Goal: Transaction & Acquisition: Purchase product/service

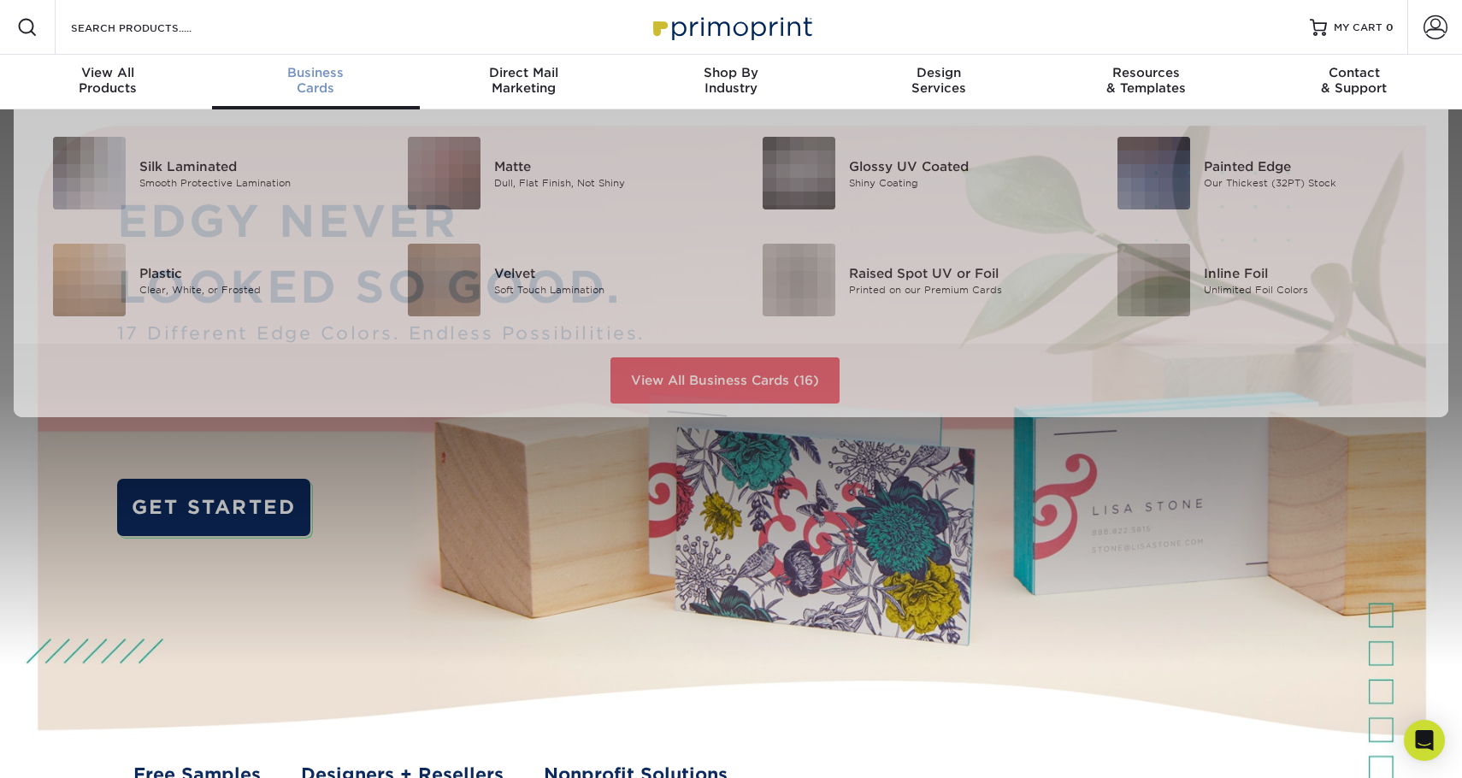
click at [319, 73] on span "Business" at bounding box center [316, 72] width 208 height 15
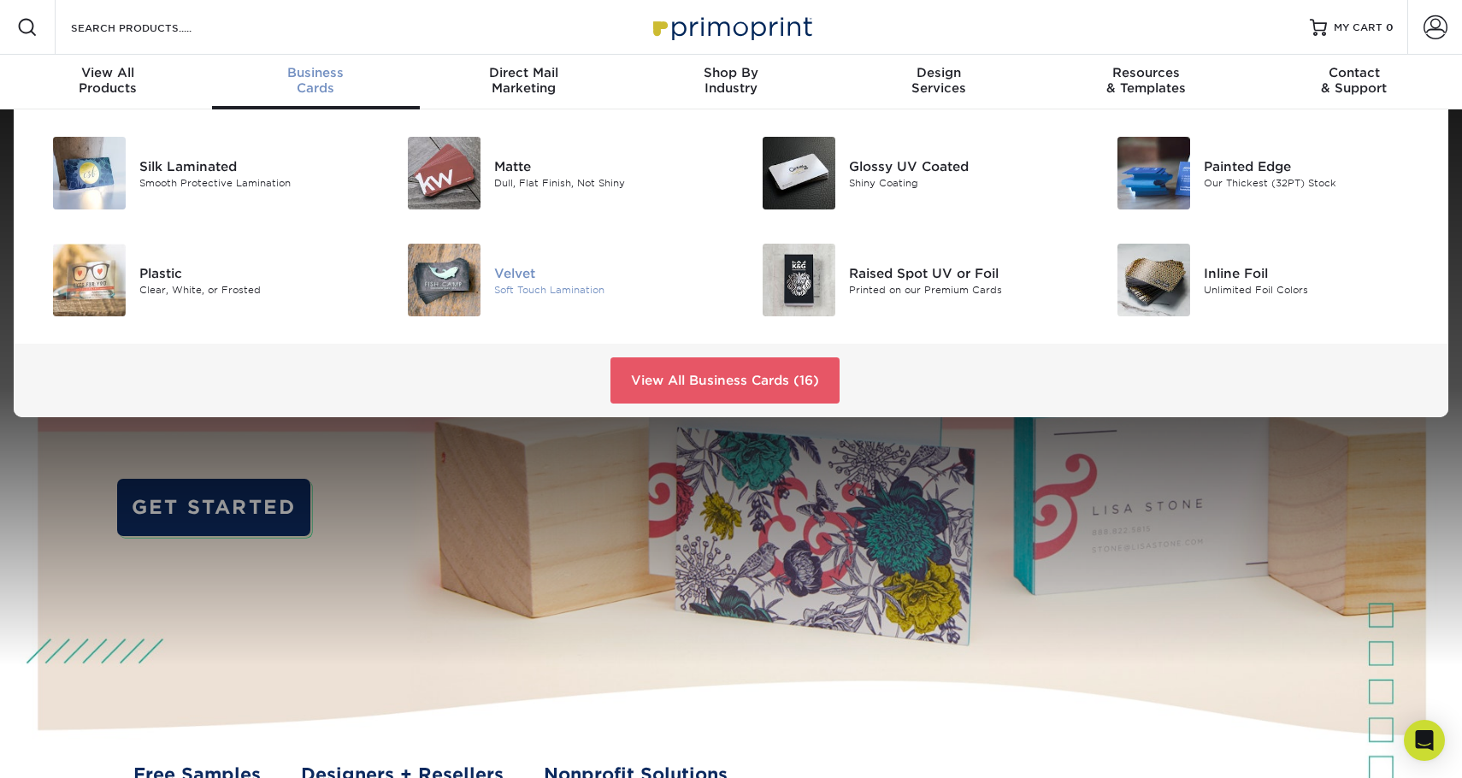
click at [447, 268] on img at bounding box center [444, 280] width 73 height 73
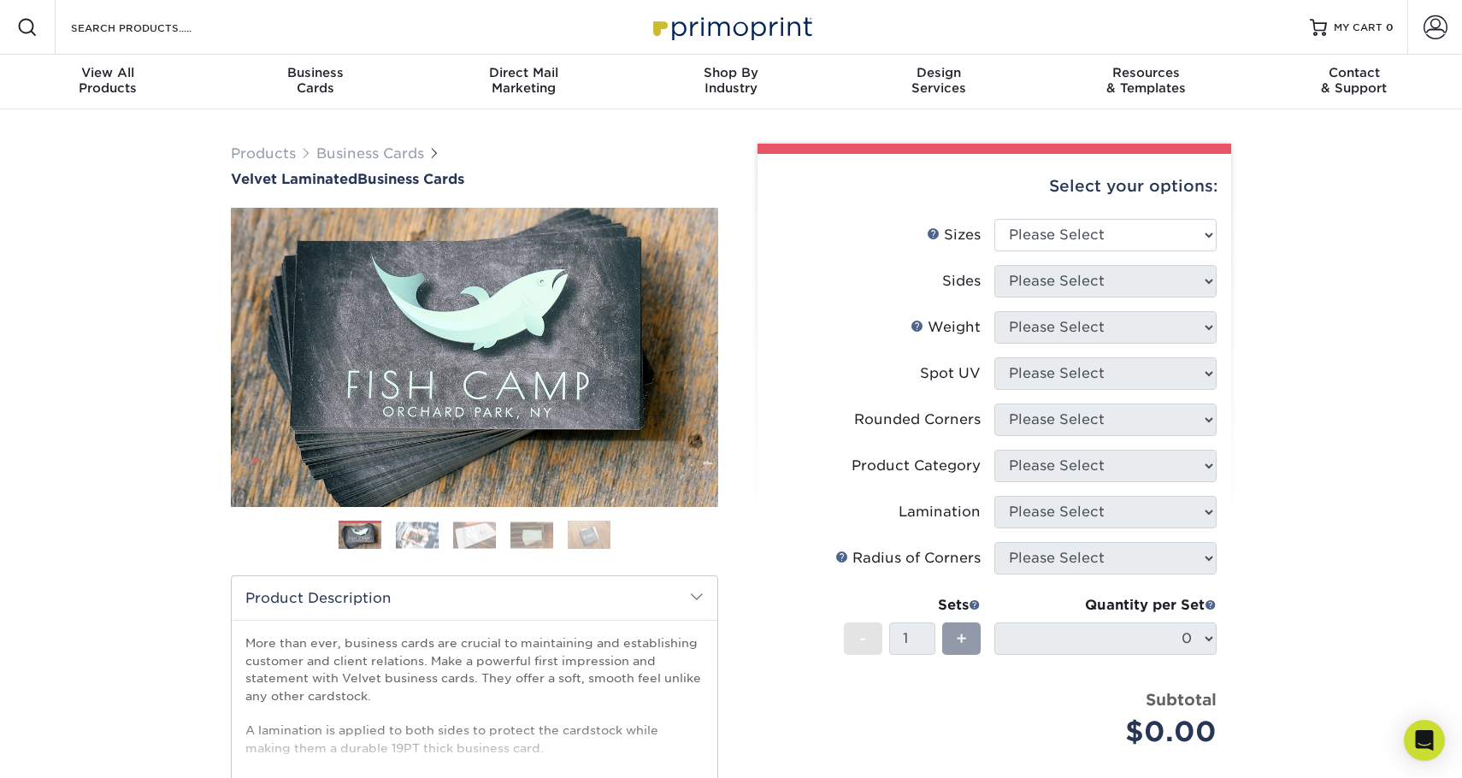
click at [415, 540] on img at bounding box center [417, 535] width 43 height 27
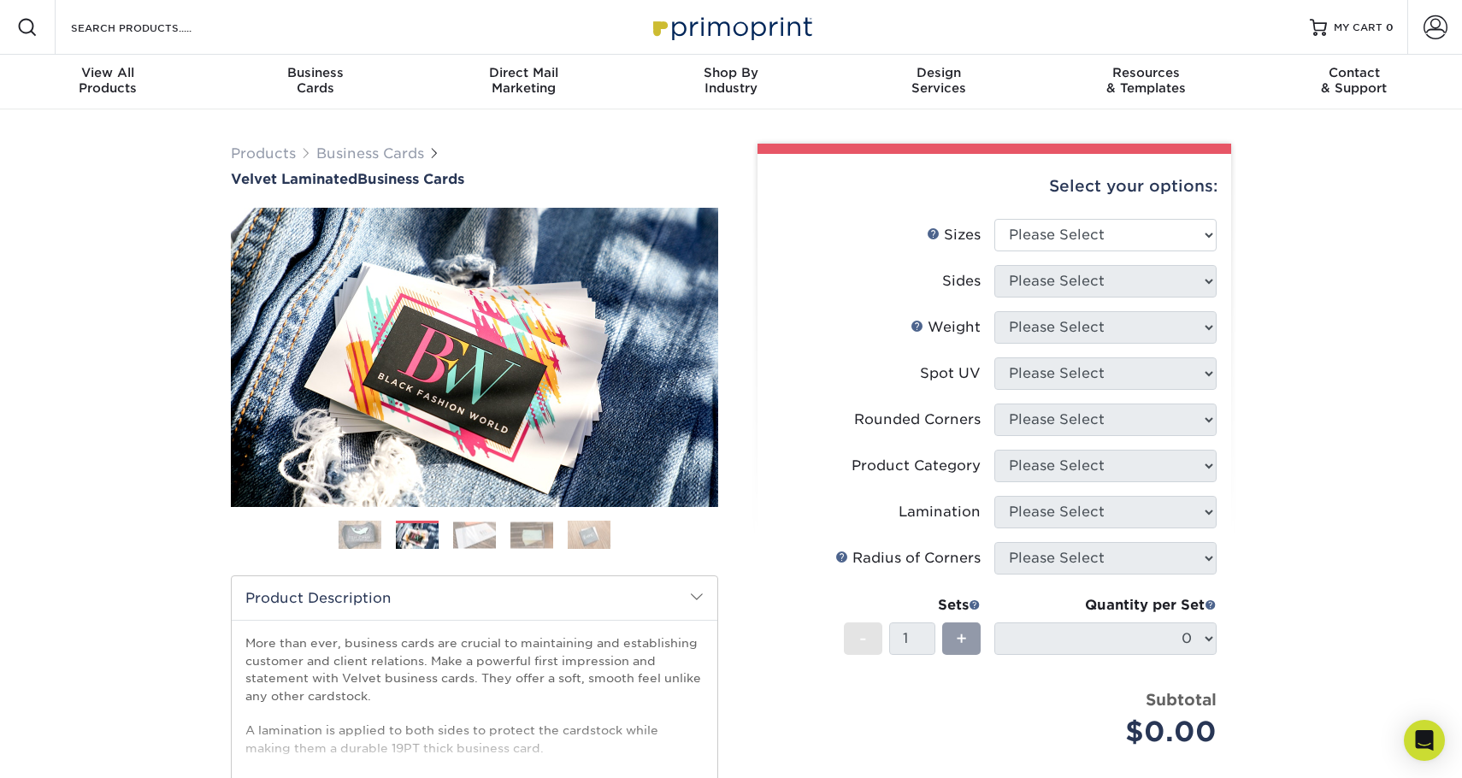
click at [477, 533] on img at bounding box center [474, 535] width 43 height 27
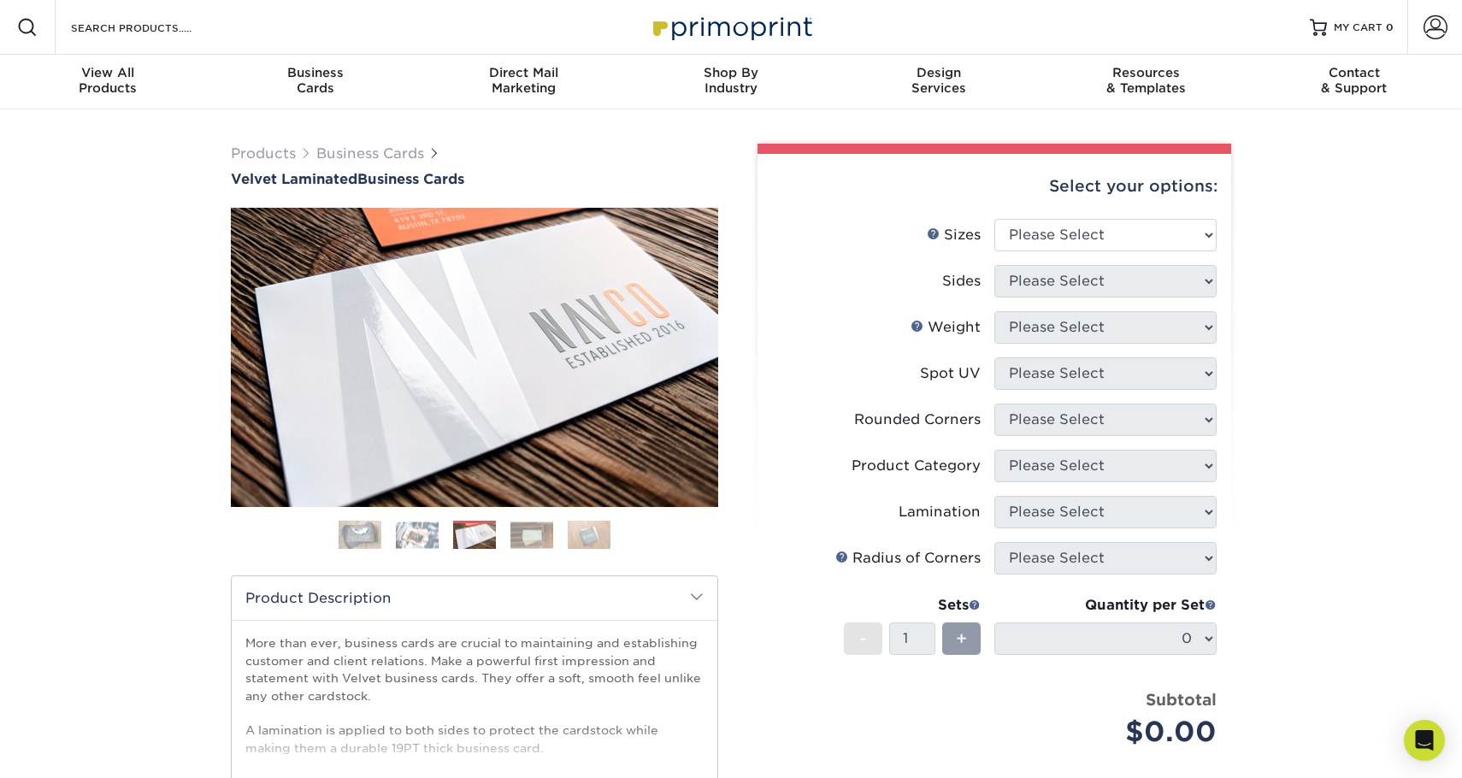
click at [528, 526] on img at bounding box center [531, 535] width 43 height 27
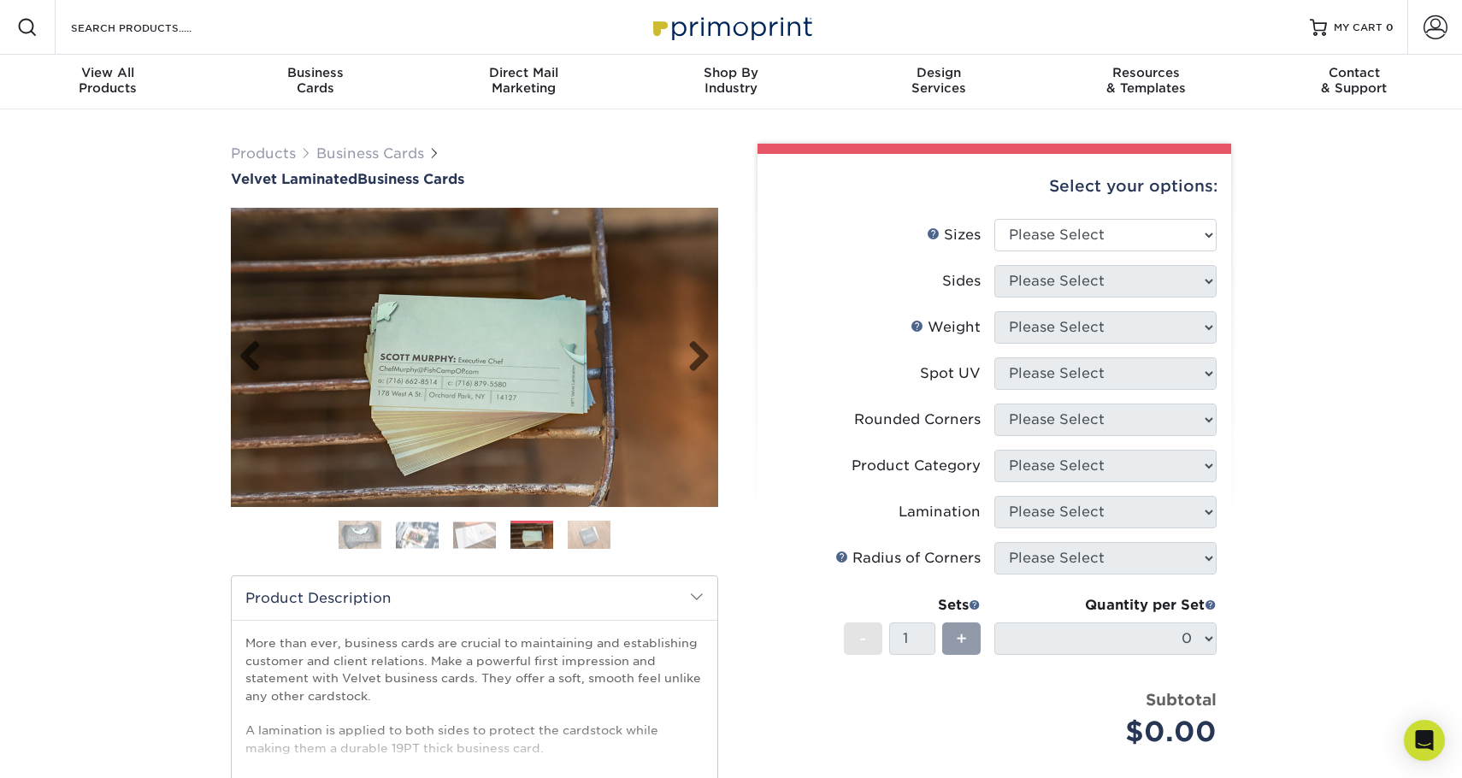
drag, startPoint x: 528, startPoint y: 525, endPoint x: 475, endPoint y: 328, distance: 204.5
click at [474, 328] on img at bounding box center [474, 357] width 487 height 299
click at [492, 349] on img at bounding box center [474, 357] width 487 height 299
click at [584, 534] on img at bounding box center [589, 535] width 43 height 30
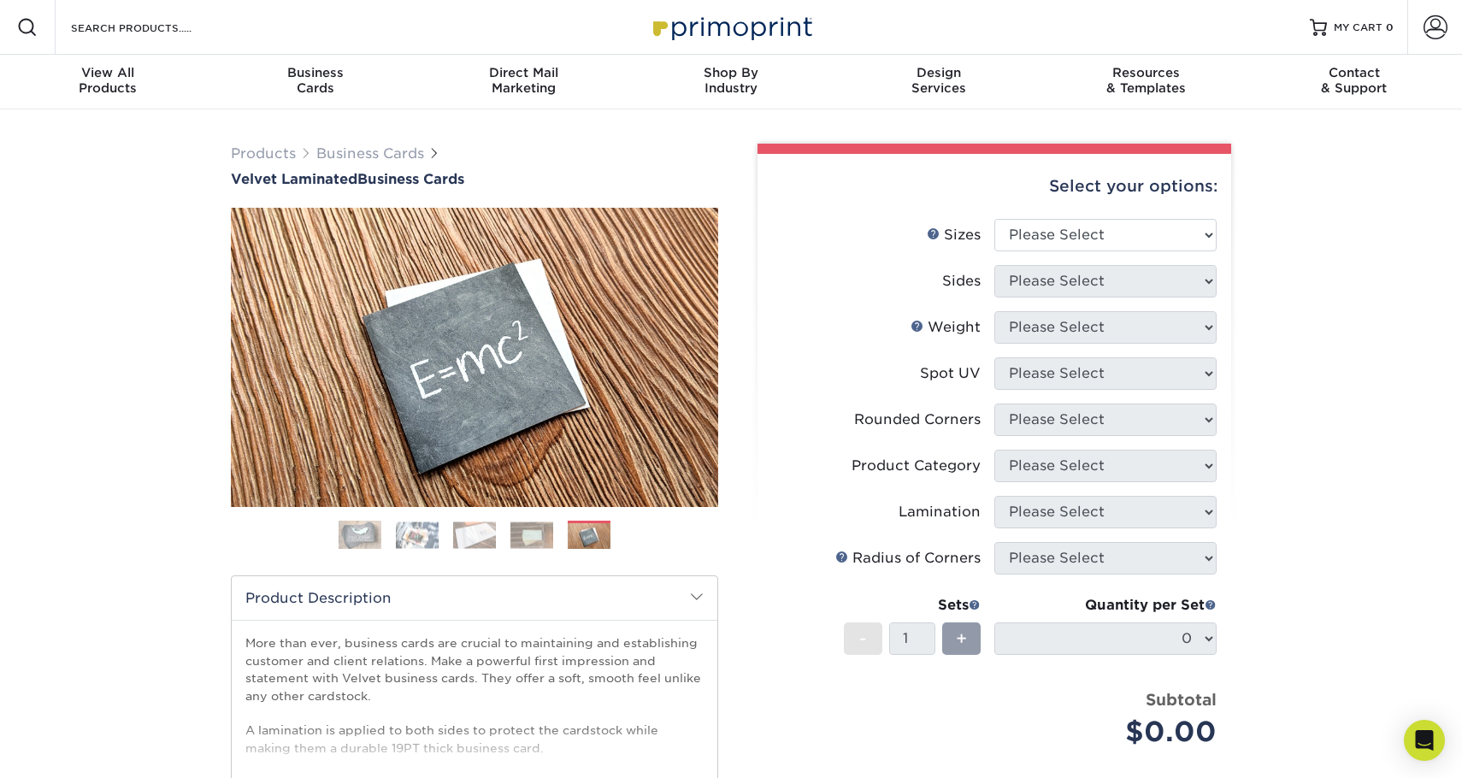
click at [534, 527] on img at bounding box center [531, 535] width 43 height 27
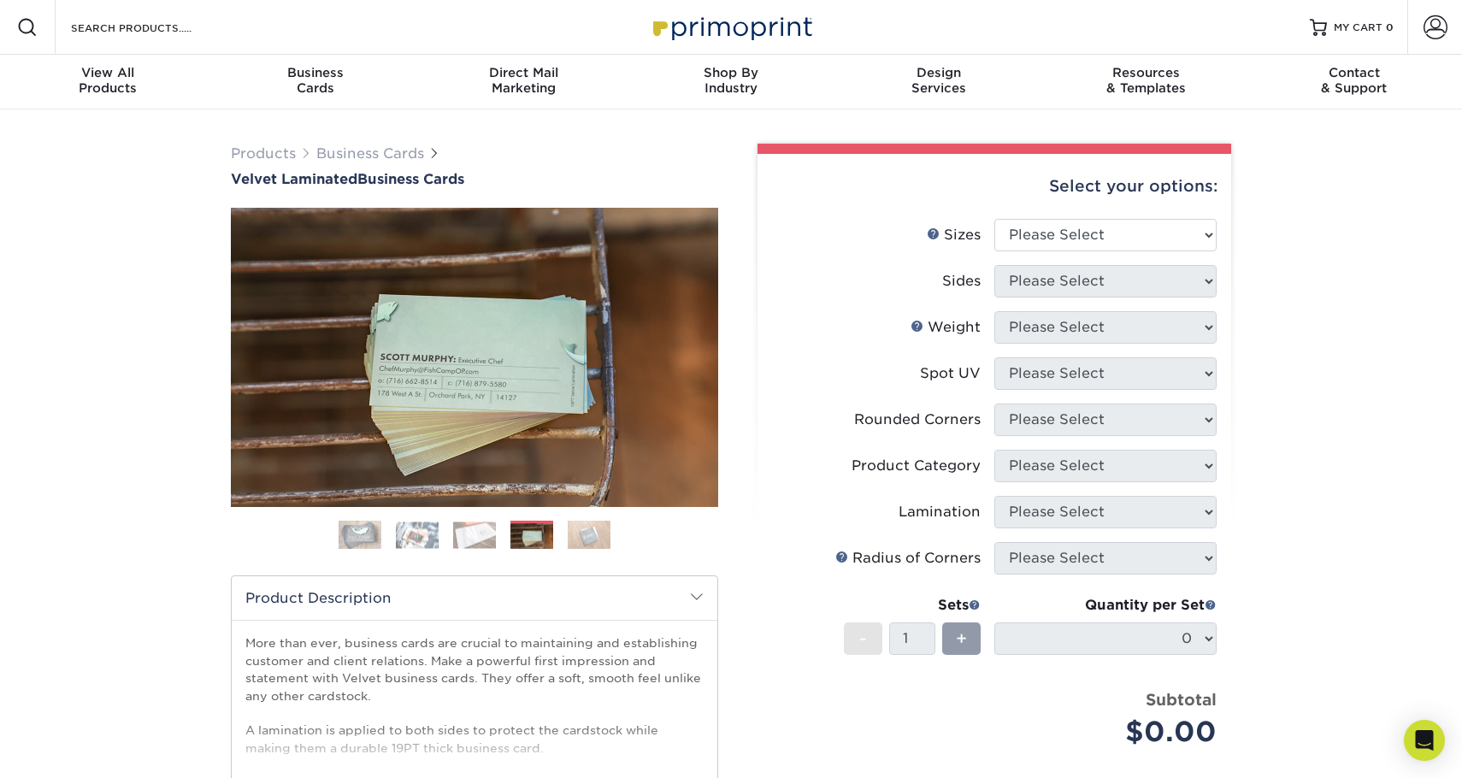
click at [583, 529] on img at bounding box center [589, 535] width 43 height 30
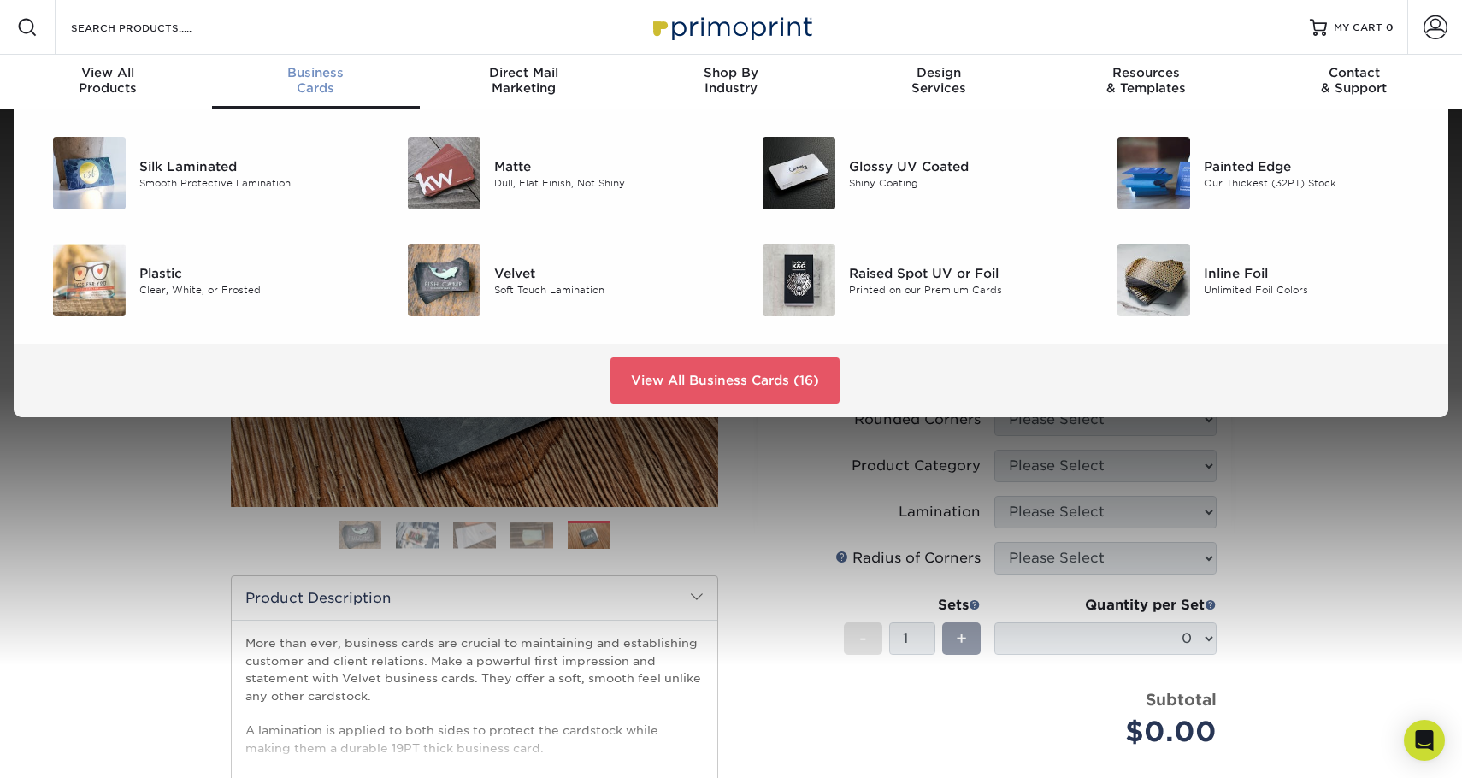
click at [310, 70] on span "Business" at bounding box center [316, 72] width 208 height 15
click at [696, 370] on link "View All Business Cards (16)" at bounding box center [725, 380] width 229 height 46
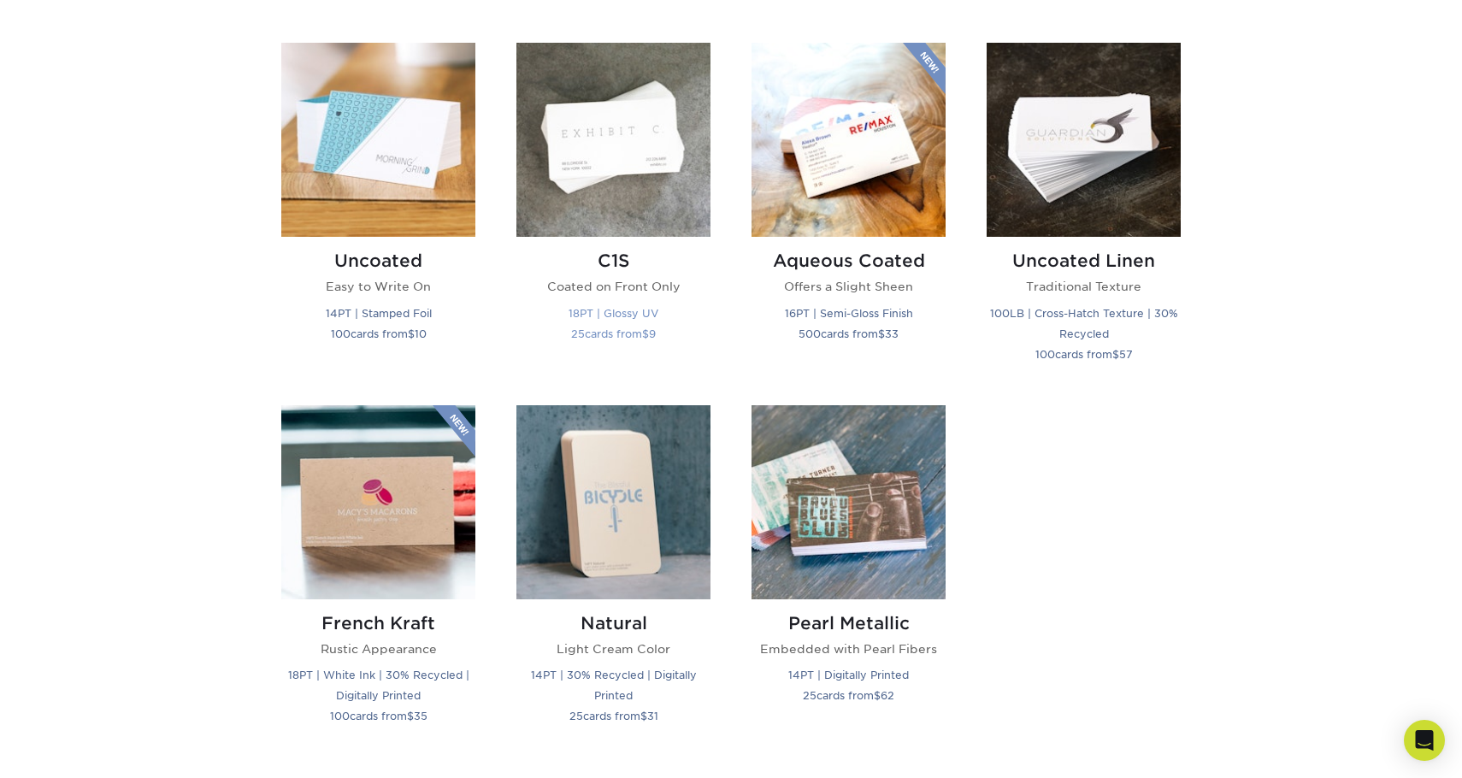
scroll to position [1454, 0]
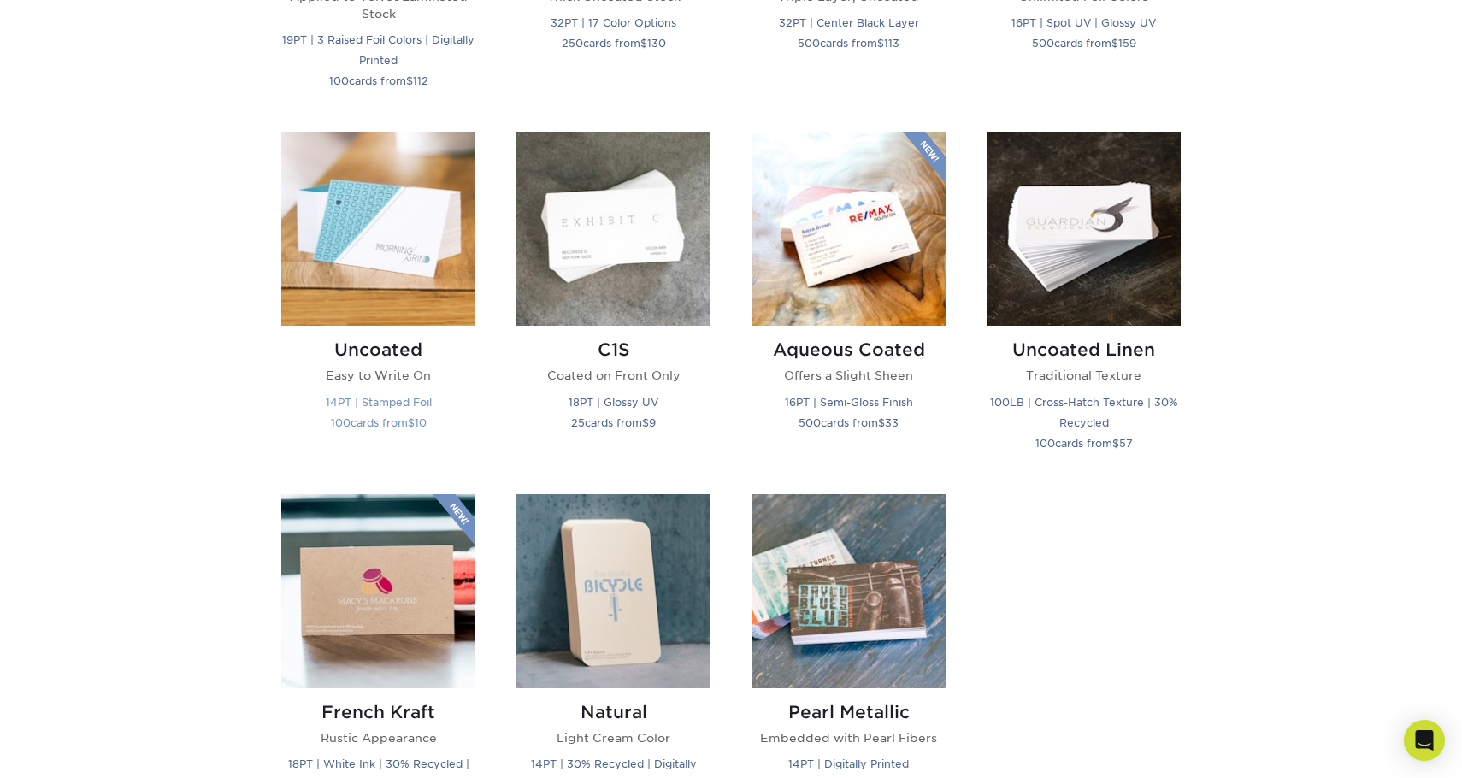
click at [366, 236] on img at bounding box center [378, 229] width 194 height 194
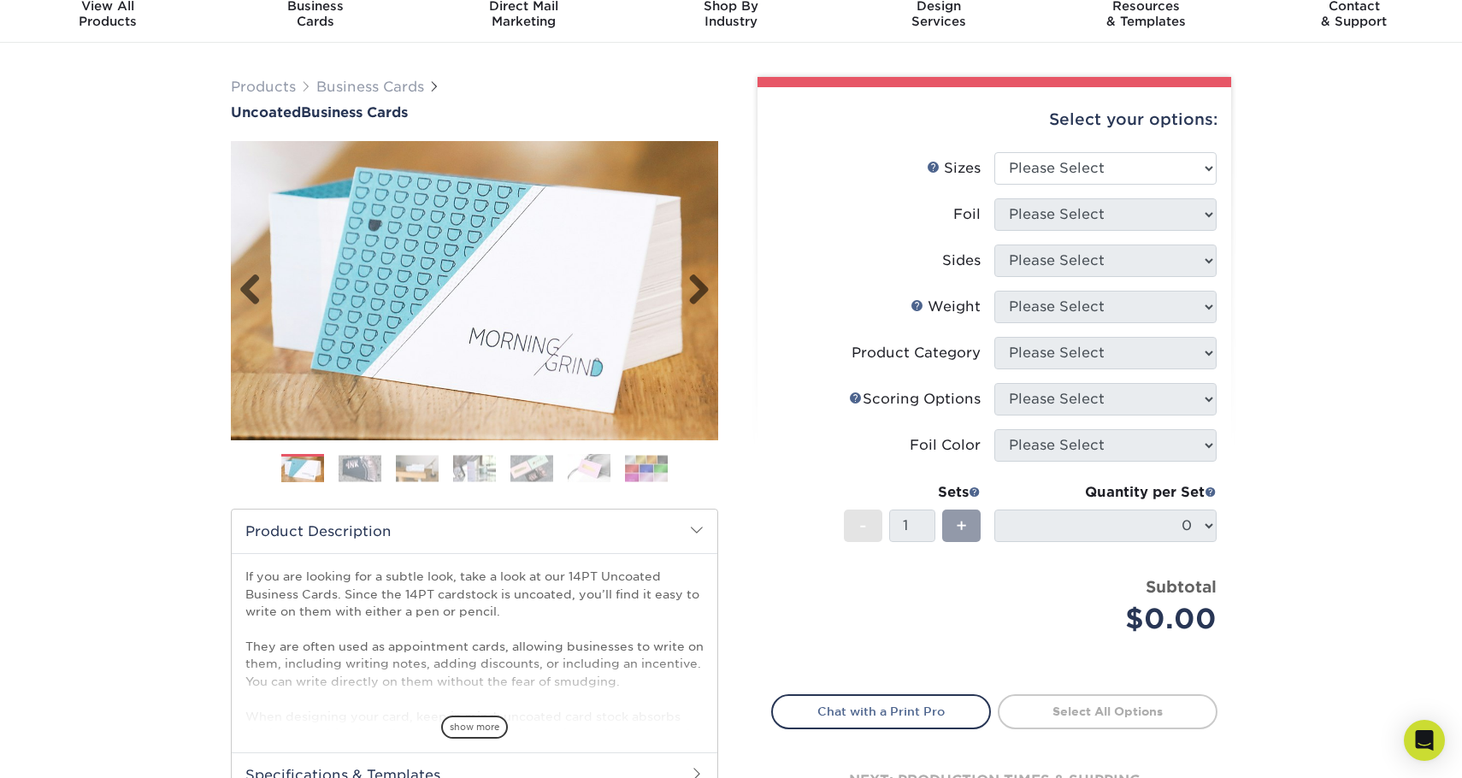
scroll to position [171, 0]
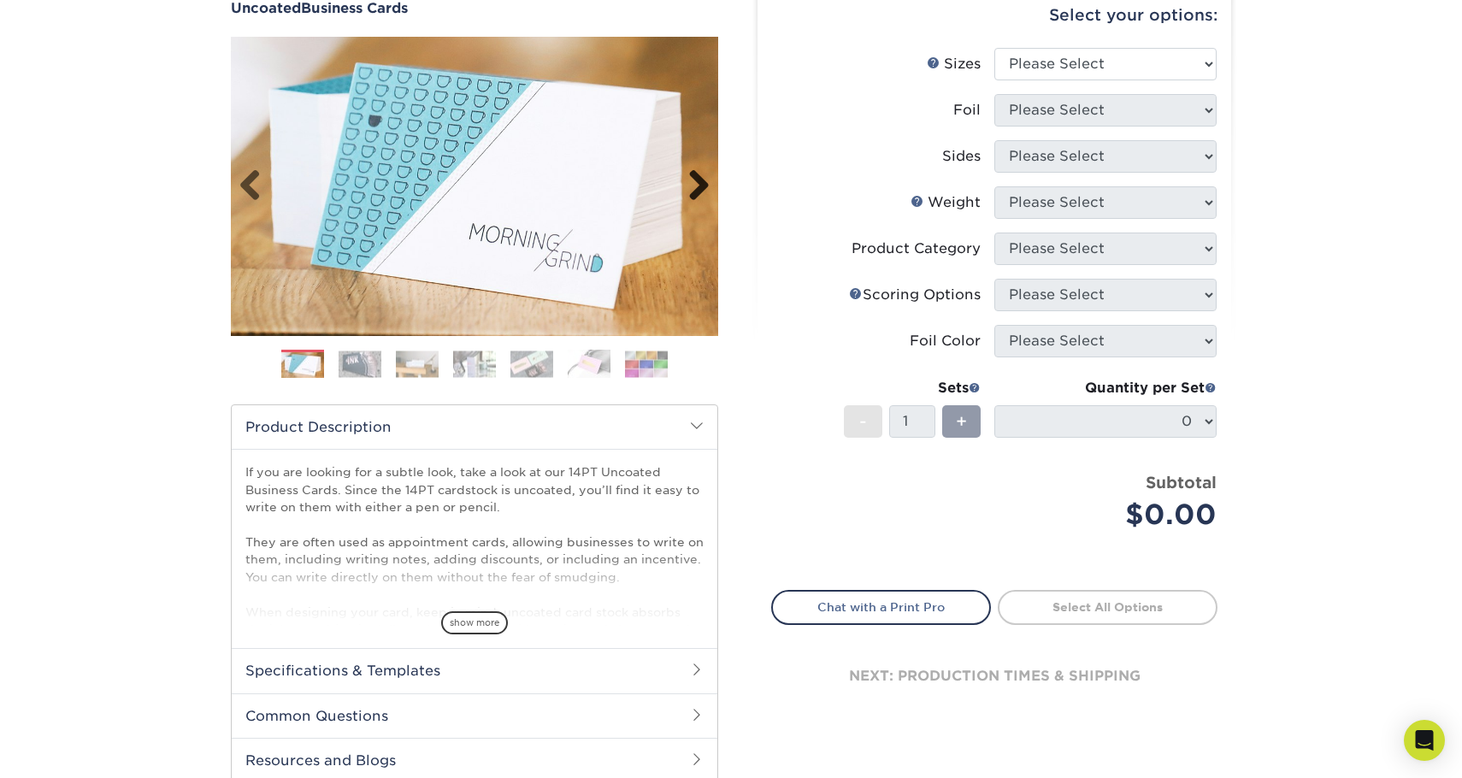
drag, startPoint x: 379, startPoint y: 254, endPoint x: 702, endPoint y: 184, distance: 330.7
click at [702, 184] on link "Next" at bounding box center [693, 186] width 34 height 34
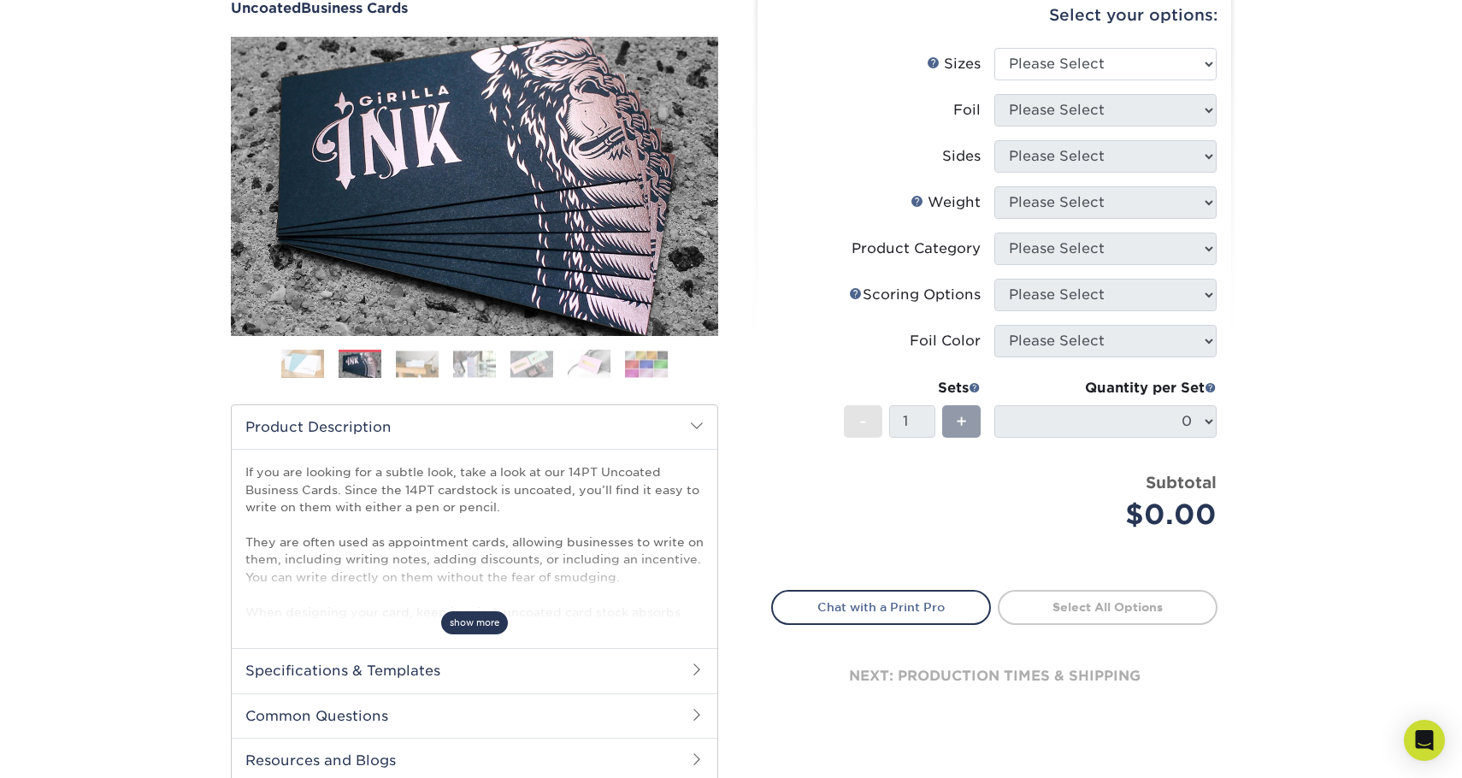
click at [469, 623] on span "show more" at bounding box center [474, 622] width 67 height 23
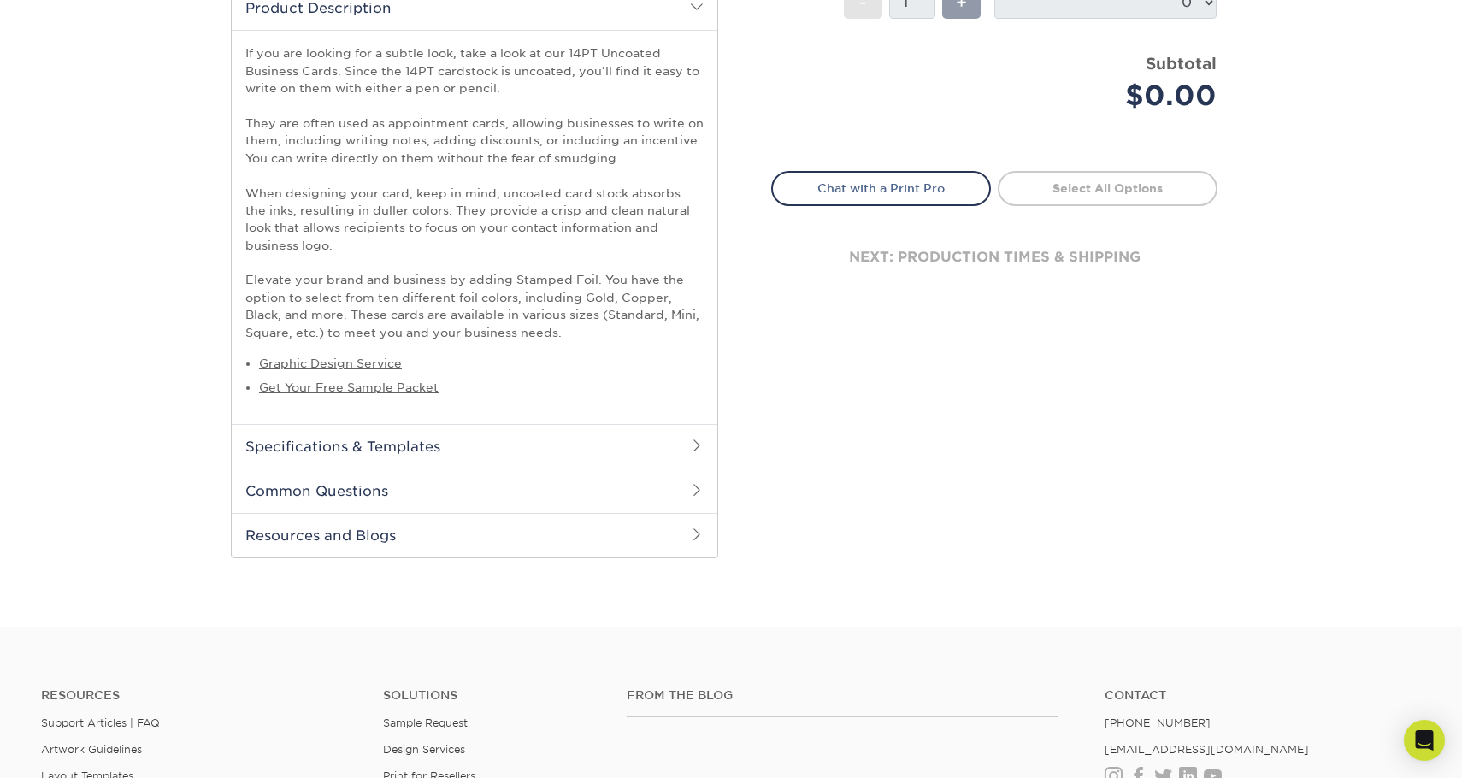
scroll to position [599, 0]
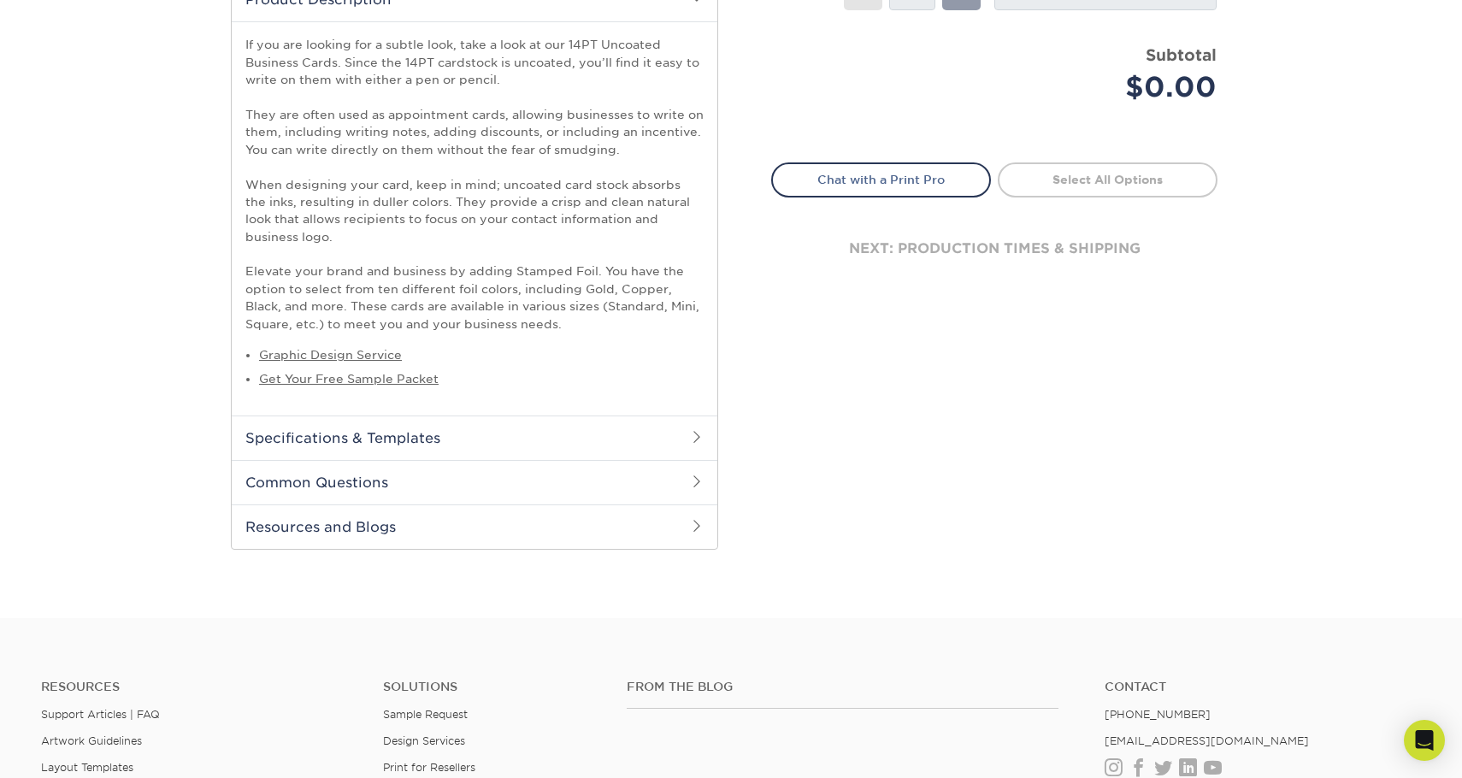
click at [676, 436] on h2 "Specifications & Templates" at bounding box center [475, 438] width 486 height 44
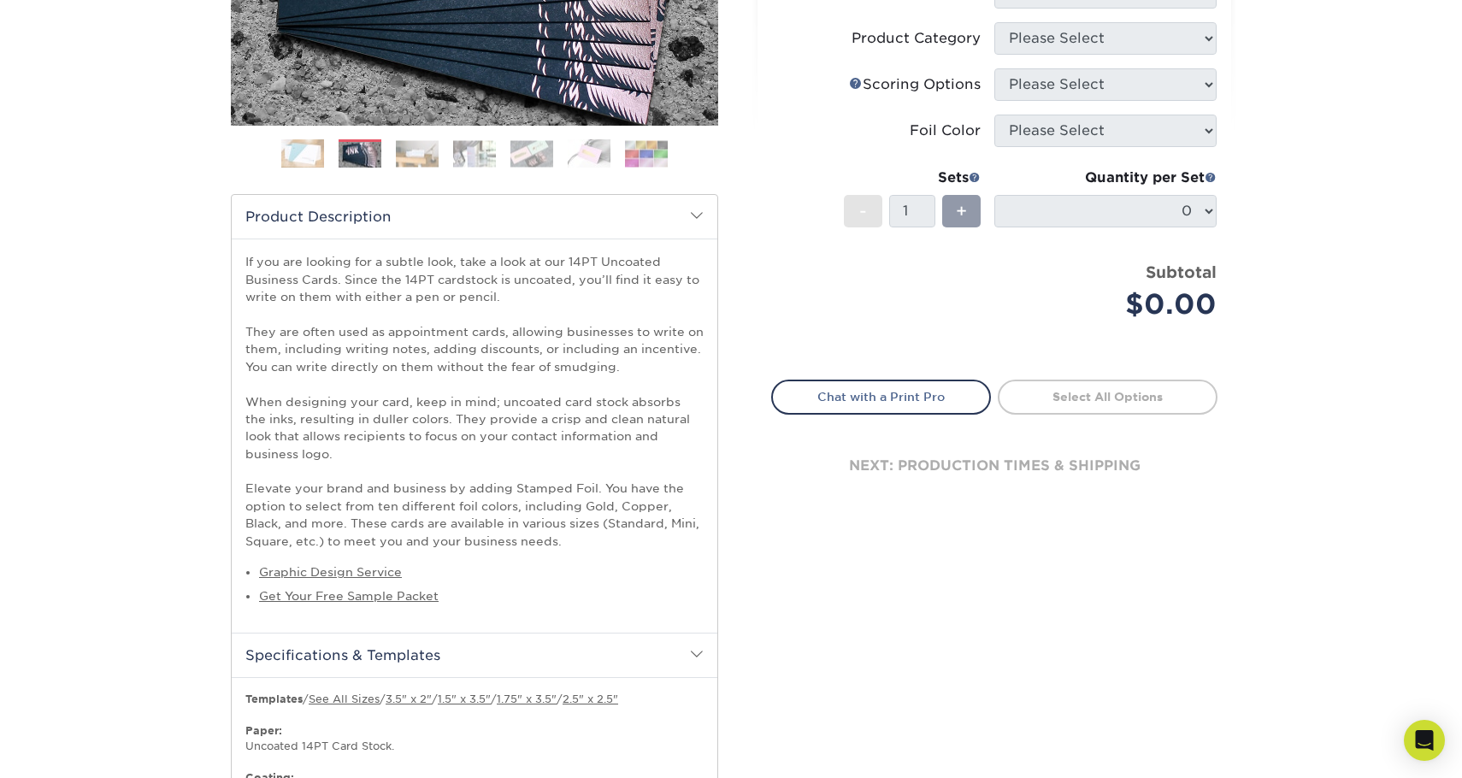
scroll to position [86, 0]
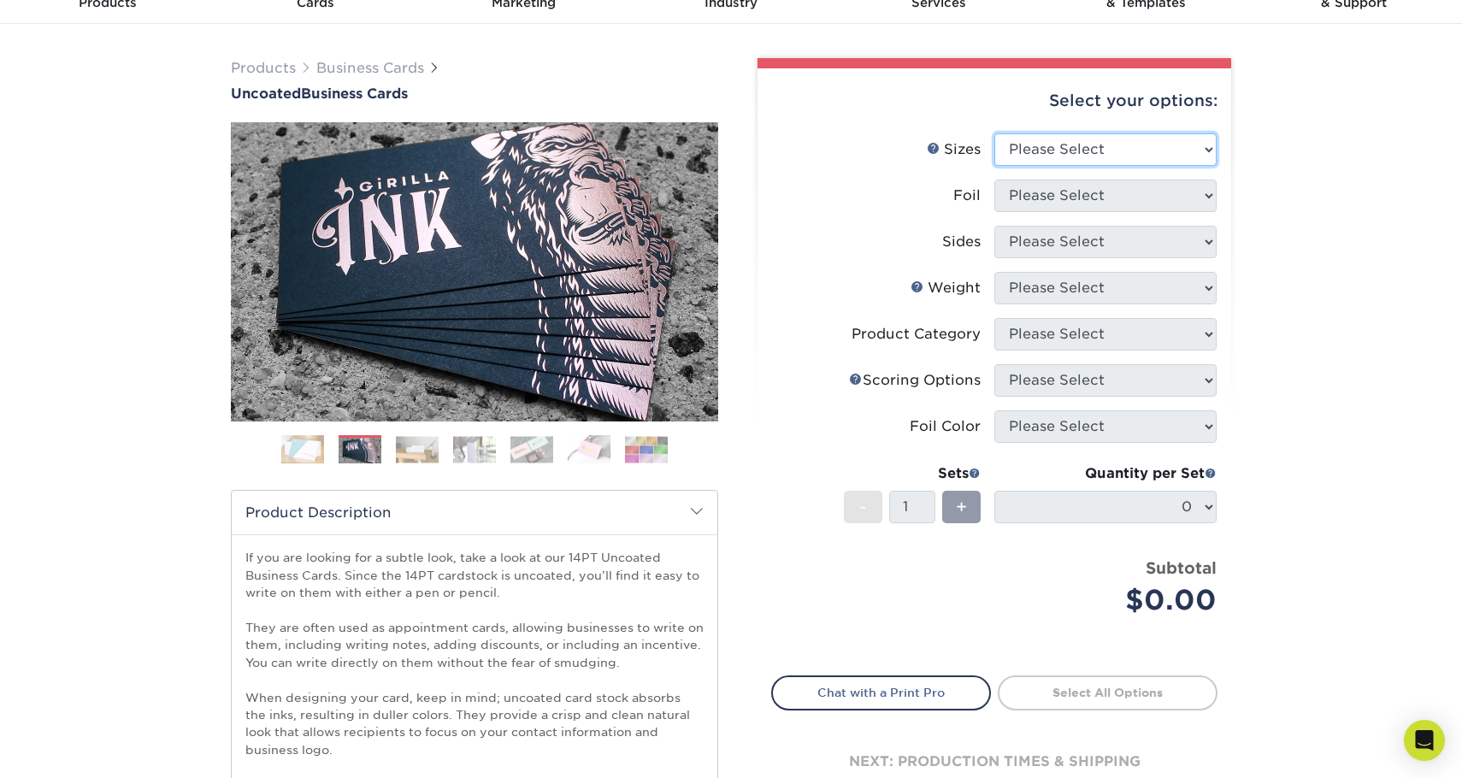
click at [1186, 148] on select "Please Select 1.5" x 3.5" - Mini 1.75" x 3.5" - Mini 2" x 3.5" - Standard 2" x …" at bounding box center [1105, 149] width 222 height 32
select select "2.50x2.50"
click at [994, 133] on select "Please Select 1.5" x 3.5" - Mini 1.75" x 3.5" - Mini 2" x 3.5" - Standard 2" x …" at bounding box center [1105, 149] width 222 height 32
click at [1173, 189] on select "Please Select Yes No" at bounding box center [1105, 196] width 222 height 32
select select "1"
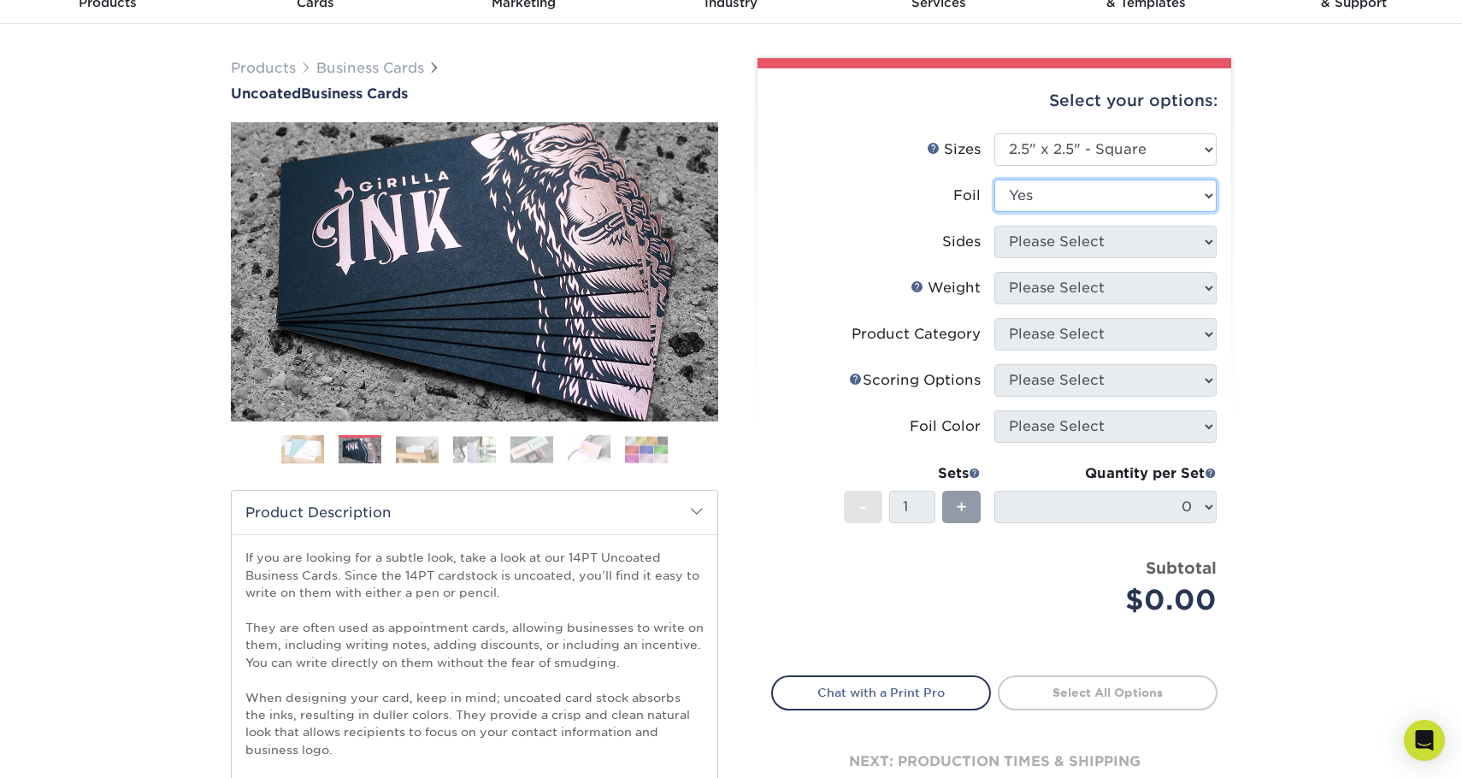
click at [994, 180] on select "Please Select Yes No" at bounding box center [1105, 196] width 222 height 32
click at [1152, 243] on select "Please Select Print Both Sides - Foil Back Only Print Both Sides - Foil Both Si…" at bounding box center [1105, 242] width 222 height 32
select select "e9e9dfb3-fba1-4d60-972c-fd9ca5904d33"
click at [994, 226] on select "Please Select Print Both Sides - Foil Back Only Print Both Sides - Foil Both Si…" at bounding box center [1105, 242] width 222 height 32
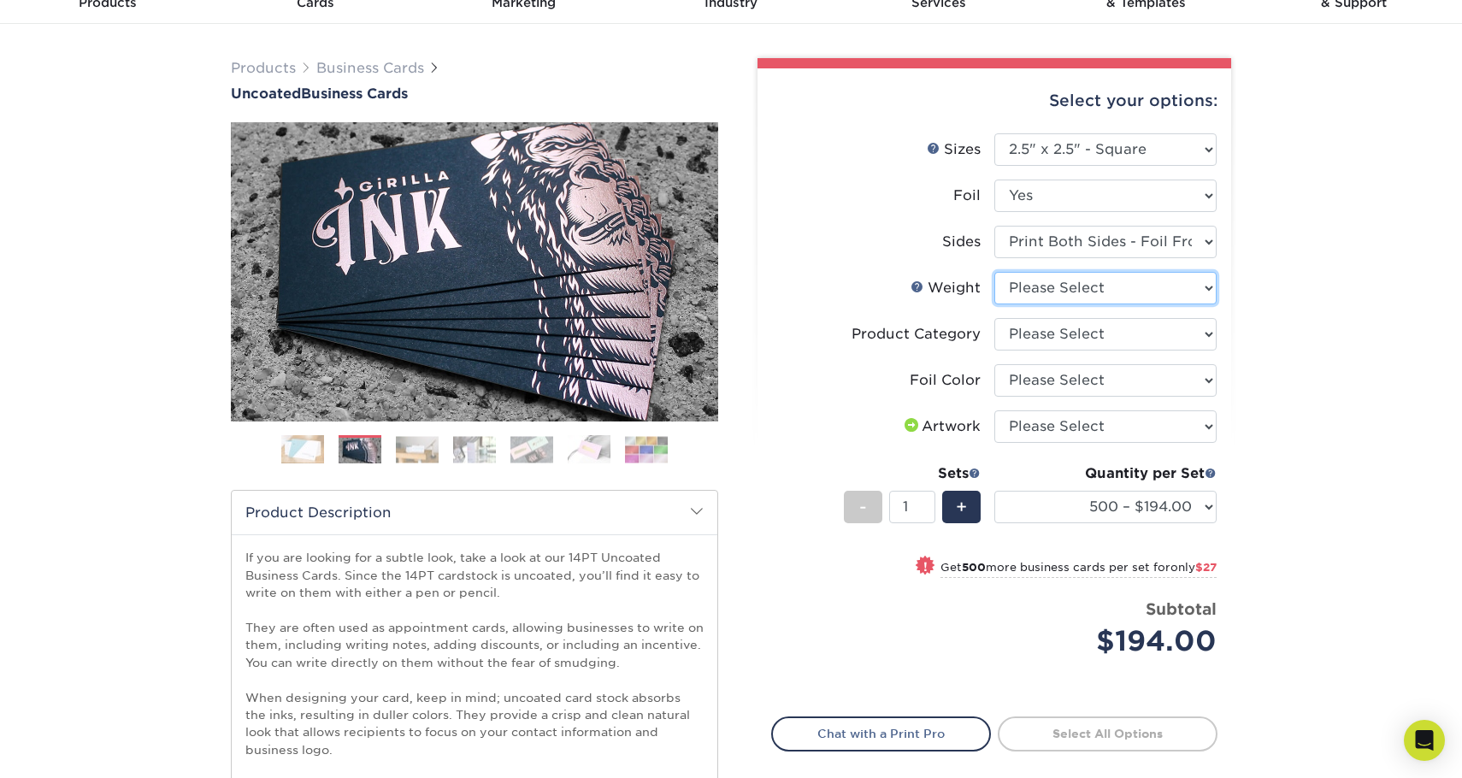
click at [1159, 288] on select "Please Select 14PT Uncoated" at bounding box center [1105, 288] width 222 height 32
select select "14PT Uncoated"
click at [994, 272] on select "Please Select 14PT Uncoated" at bounding box center [1105, 288] width 222 height 32
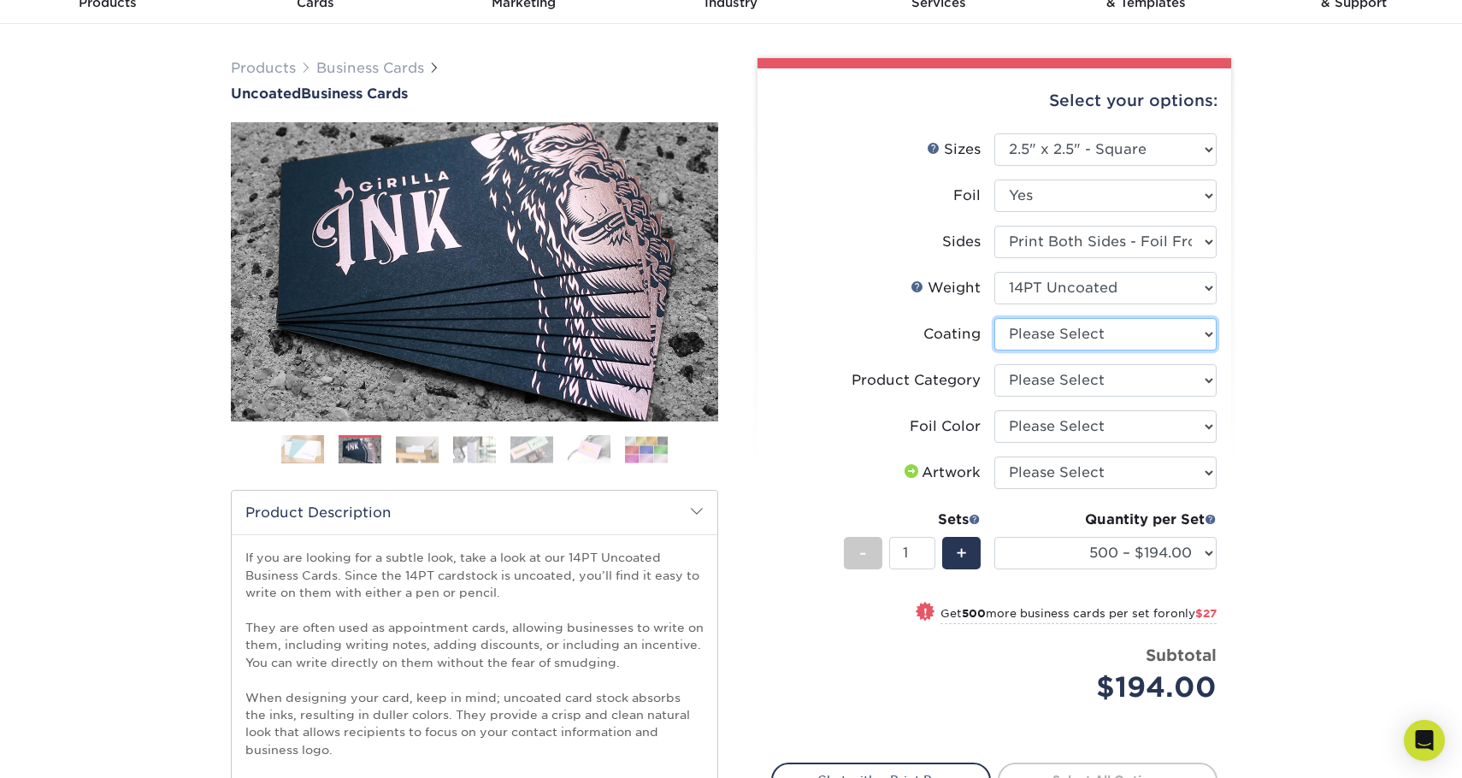
click at [1159, 332] on select at bounding box center [1105, 334] width 222 height 32
select select "3e7618de-abca-4bda-9f97-8b9129e913d8"
click at [994, 318] on select at bounding box center [1105, 334] width 222 height 32
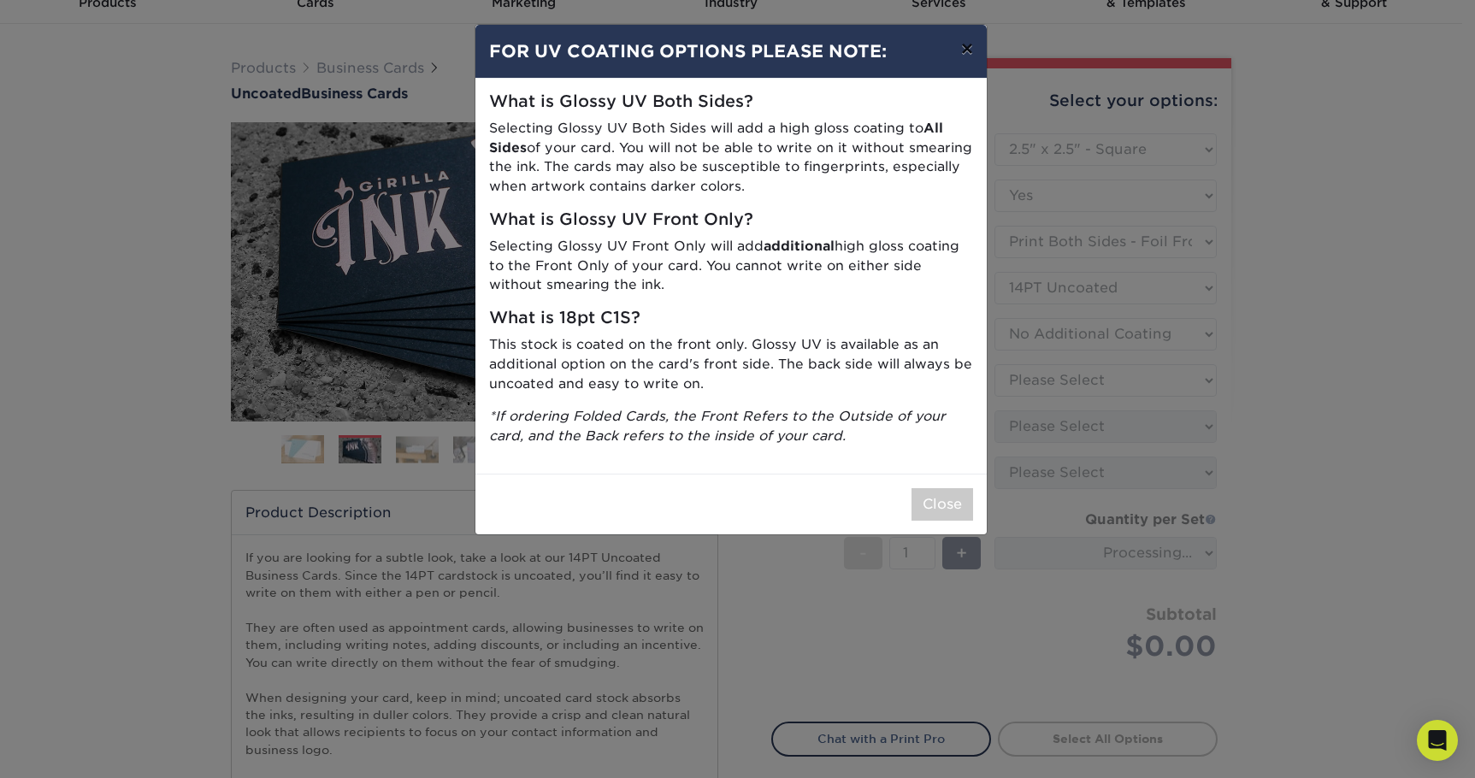
click at [972, 51] on button "×" at bounding box center [966, 49] width 39 height 48
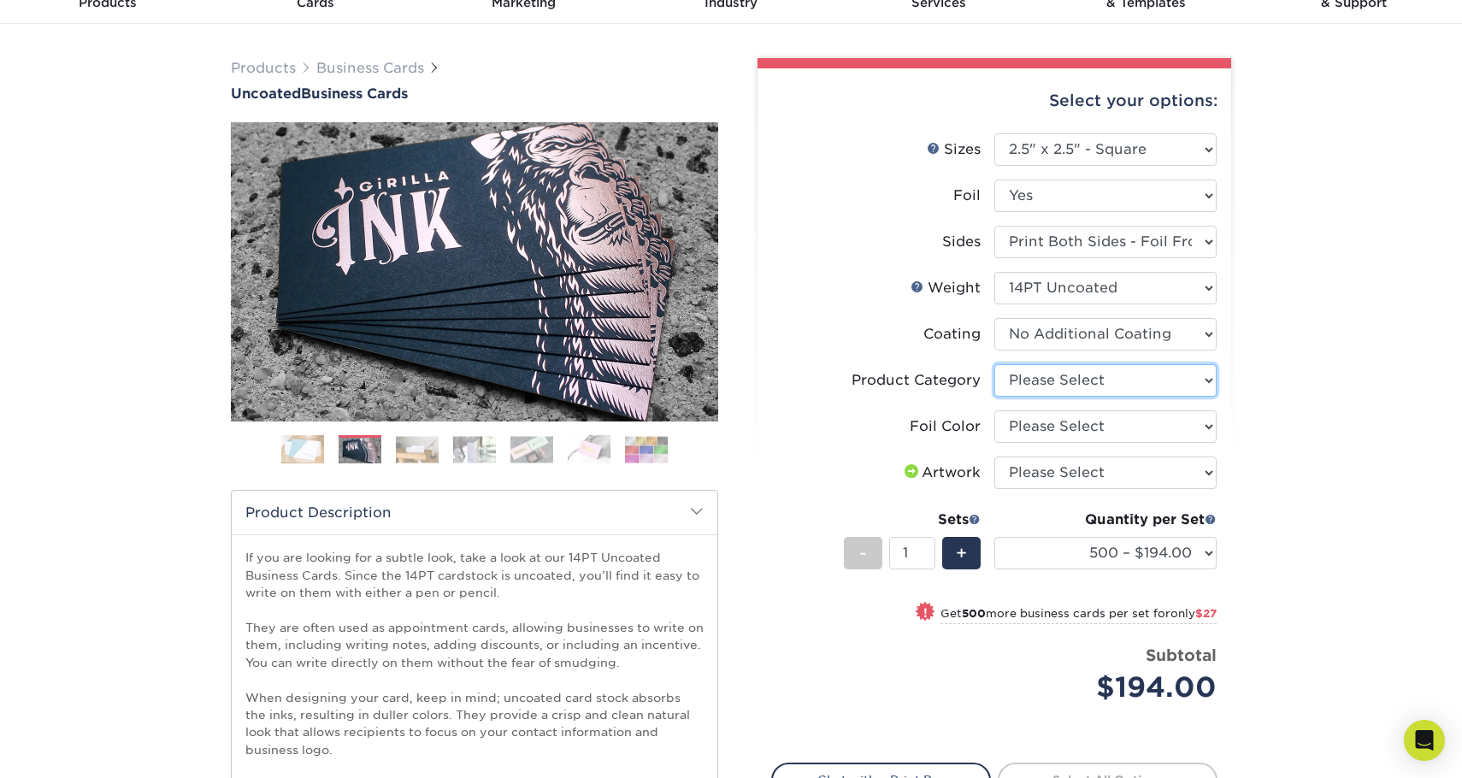
click at [1166, 381] on select "Please Select Business Cards" at bounding box center [1105, 380] width 222 height 32
select select "3b5148f1-0588-4f88-a218-97bcfdce65c1"
click at [994, 364] on select "Please Select Business Cards" at bounding box center [1105, 380] width 222 height 32
click at [1137, 422] on select "Please Select Silver Foil Black Foil Blue Foil Copper Foil Gold Foil Red Foil" at bounding box center [1105, 426] width 222 height 32
select select "a834dd52-fe06-4ed6-9a86-5bd3c2d02515"
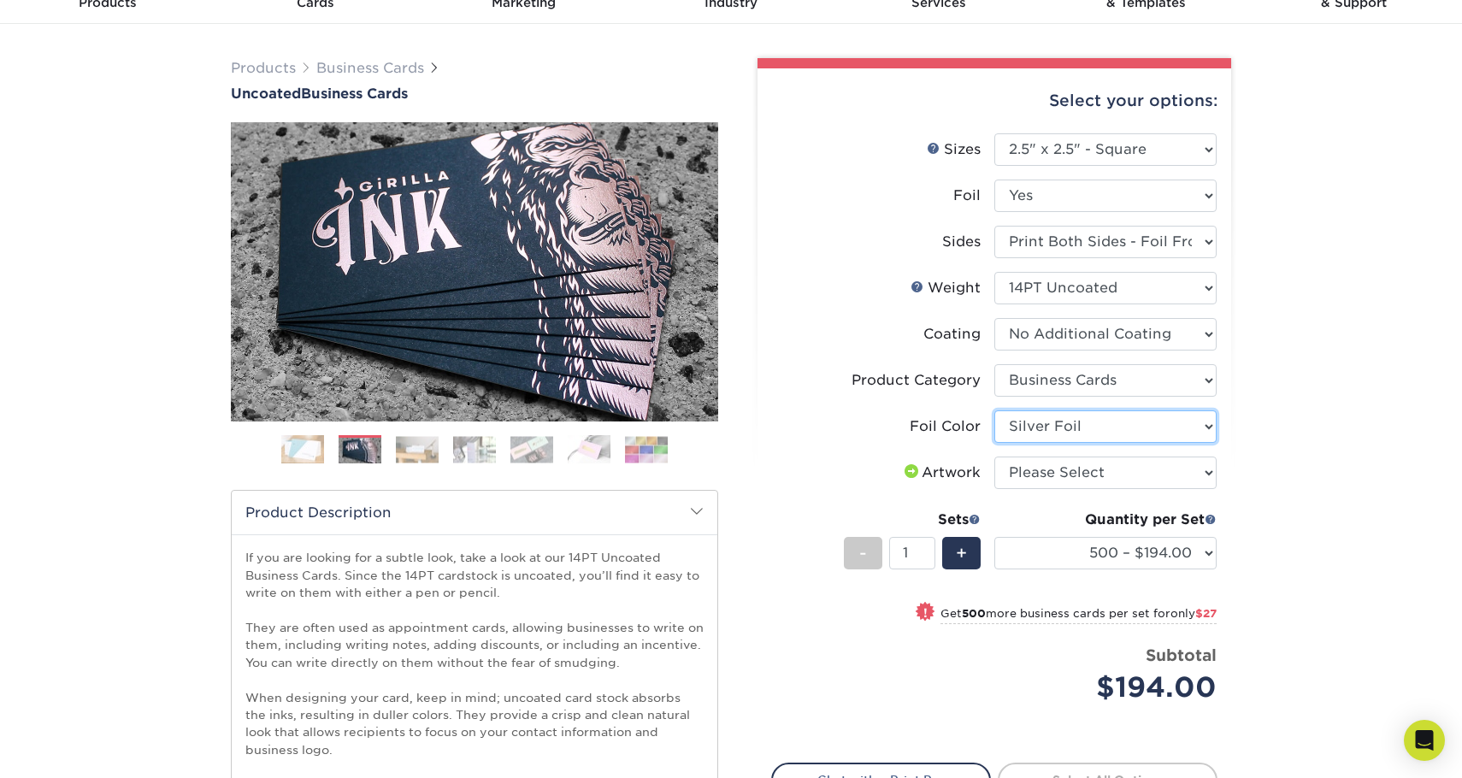
click at [994, 410] on select "Please Select Silver Foil Black Foil Blue Foil Copper Foil Gold Foil Red Foil" at bounding box center [1105, 426] width 222 height 32
click at [1148, 464] on select "Please Select I will upload files I need a design - $100" at bounding box center [1105, 473] width 222 height 32
click at [1325, 372] on div "Products Business Cards Uncoated Business Cards Previous Next 100" at bounding box center [731, 726] width 1462 height 1404
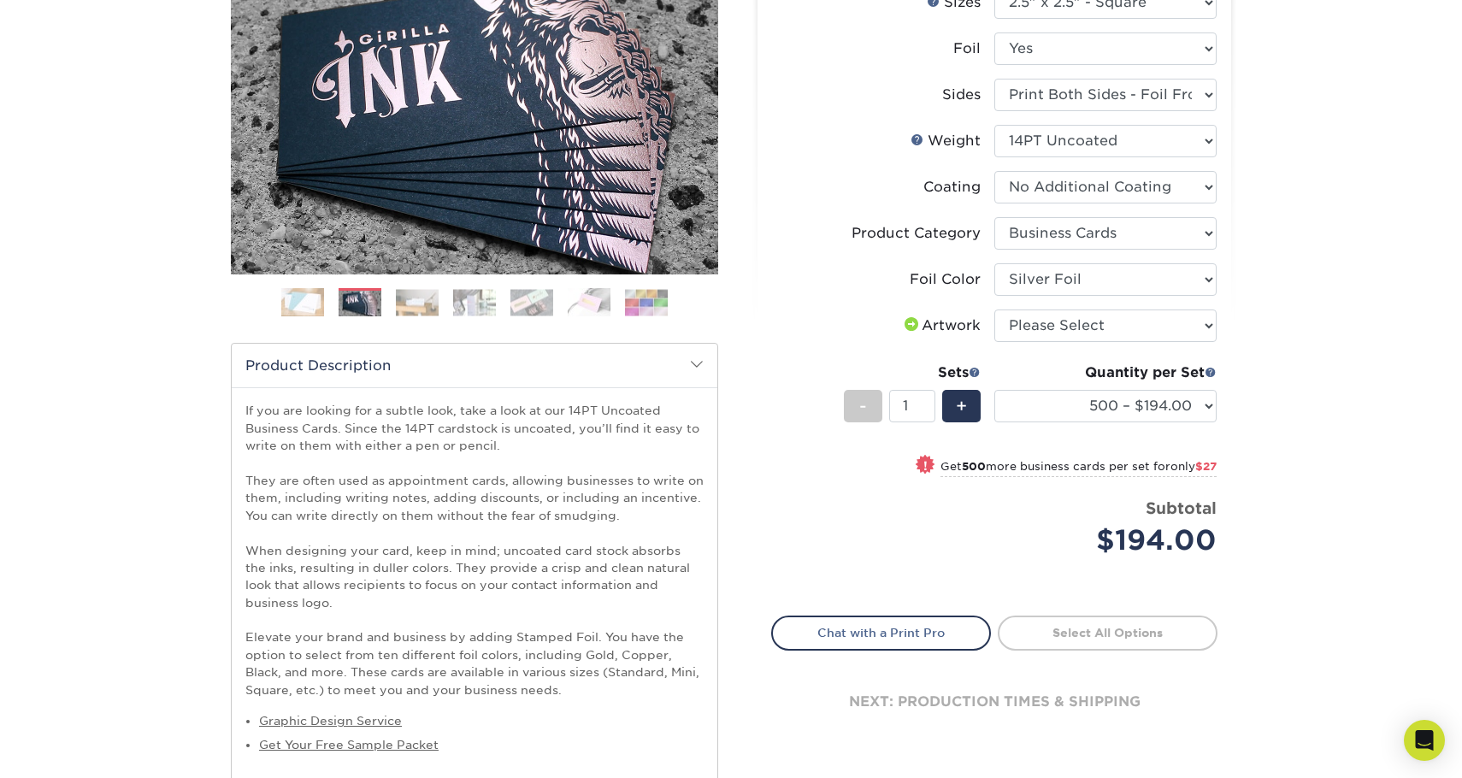
scroll to position [0, 0]
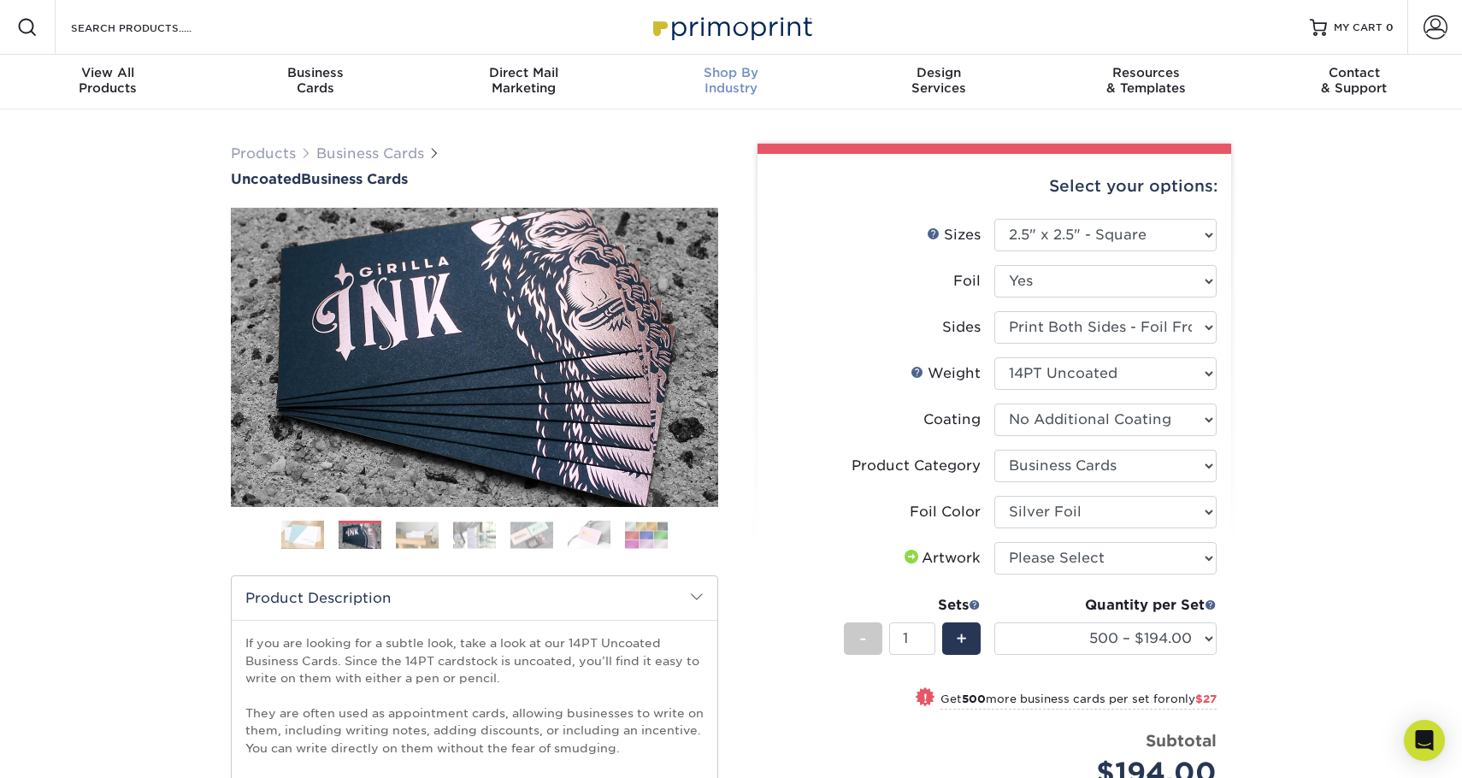
click at [749, 68] on span "Shop By" at bounding box center [732, 72] width 208 height 15
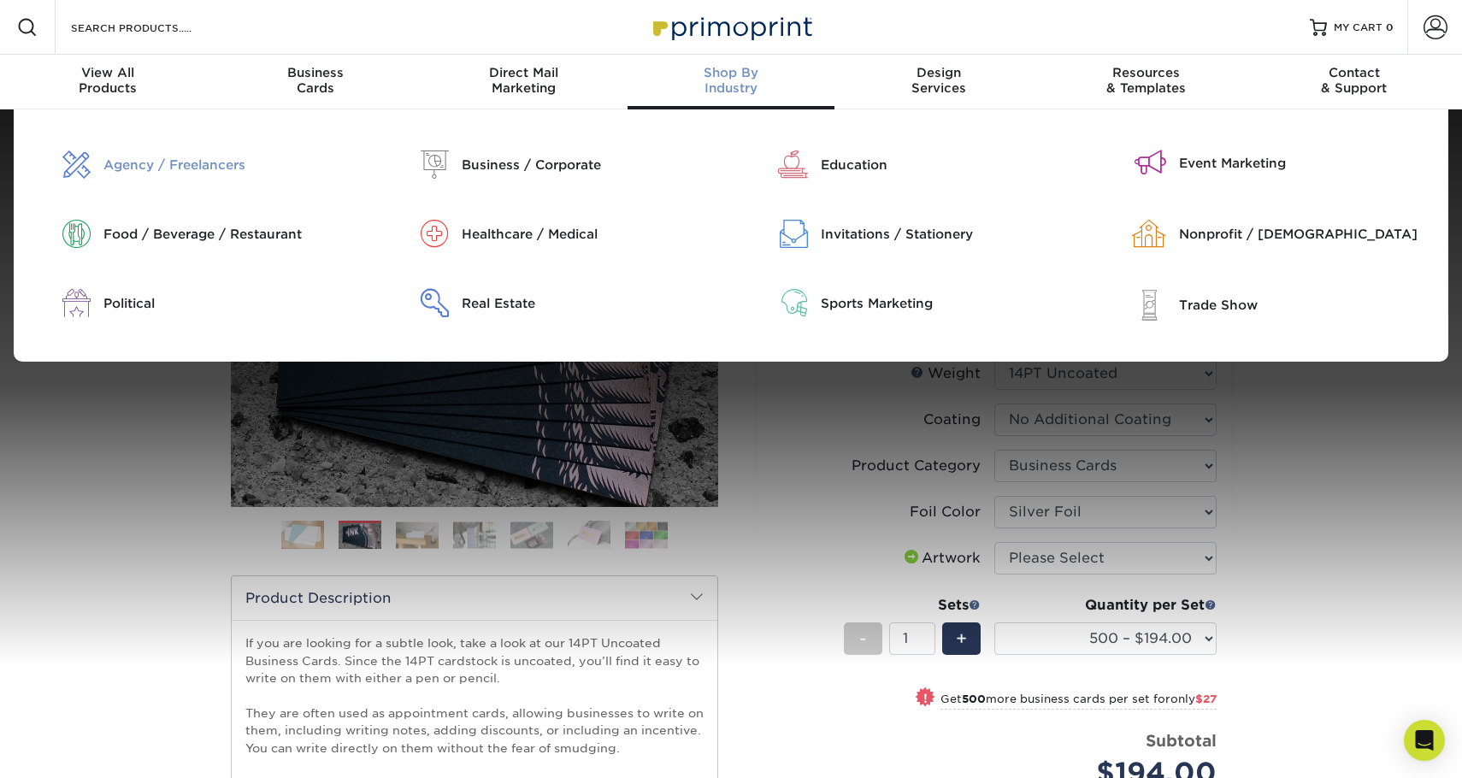
click at [142, 162] on div "Agency / Freelancers" at bounding box center [231, 165] width 257 height 19
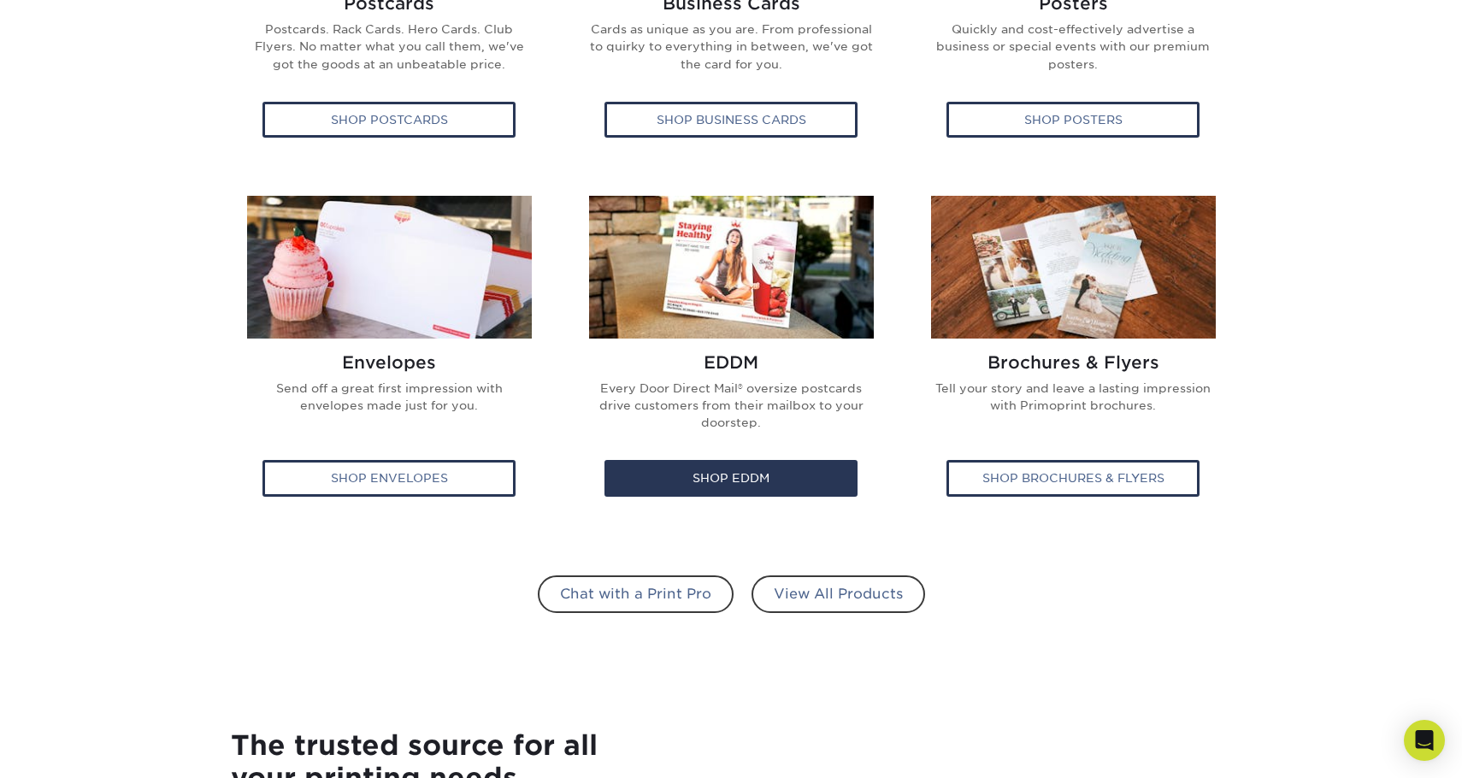
scroll to position [941, 0]
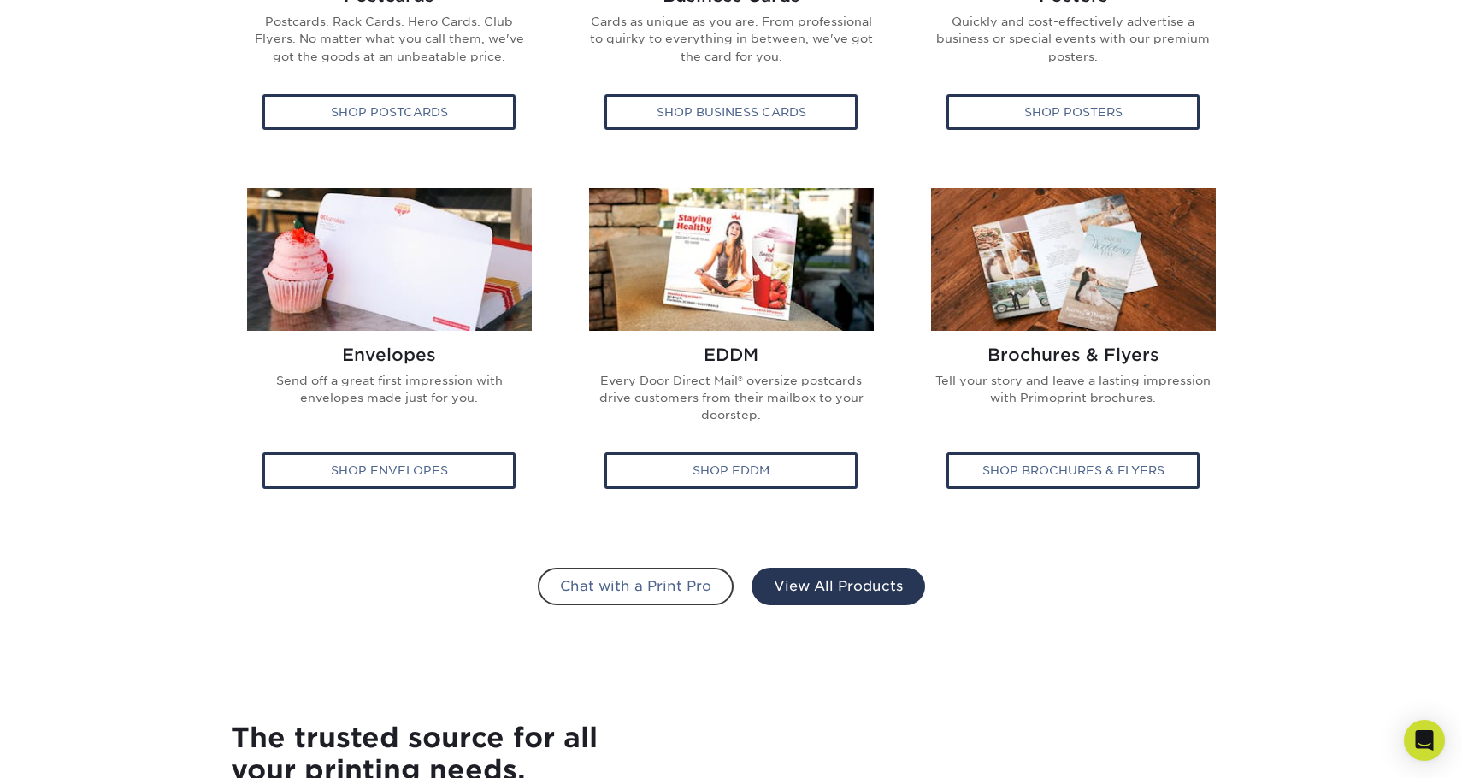
click at [841, 591] on link "View All Products" at bounding box center [839, 587] width 174 height 38
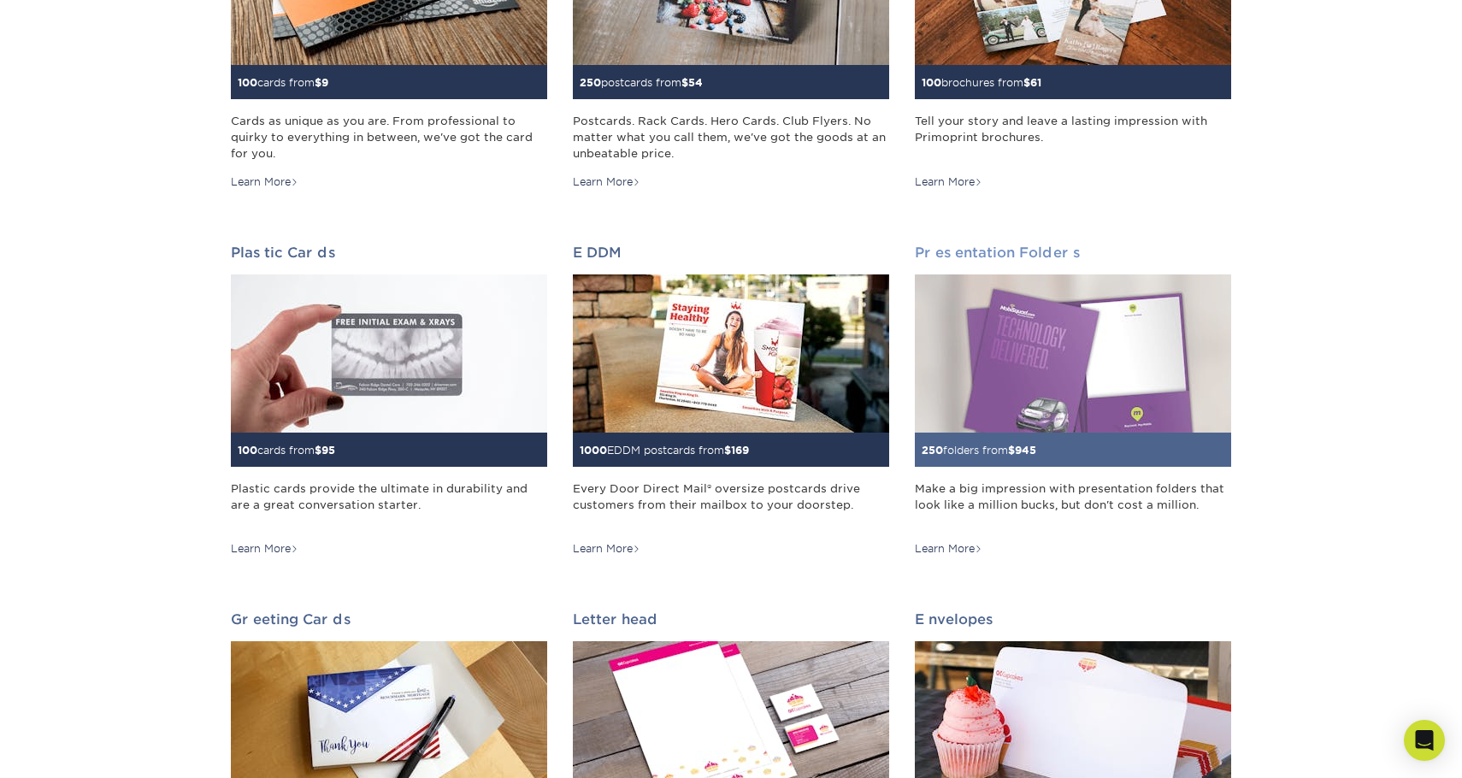
scroll to position [428, 0]
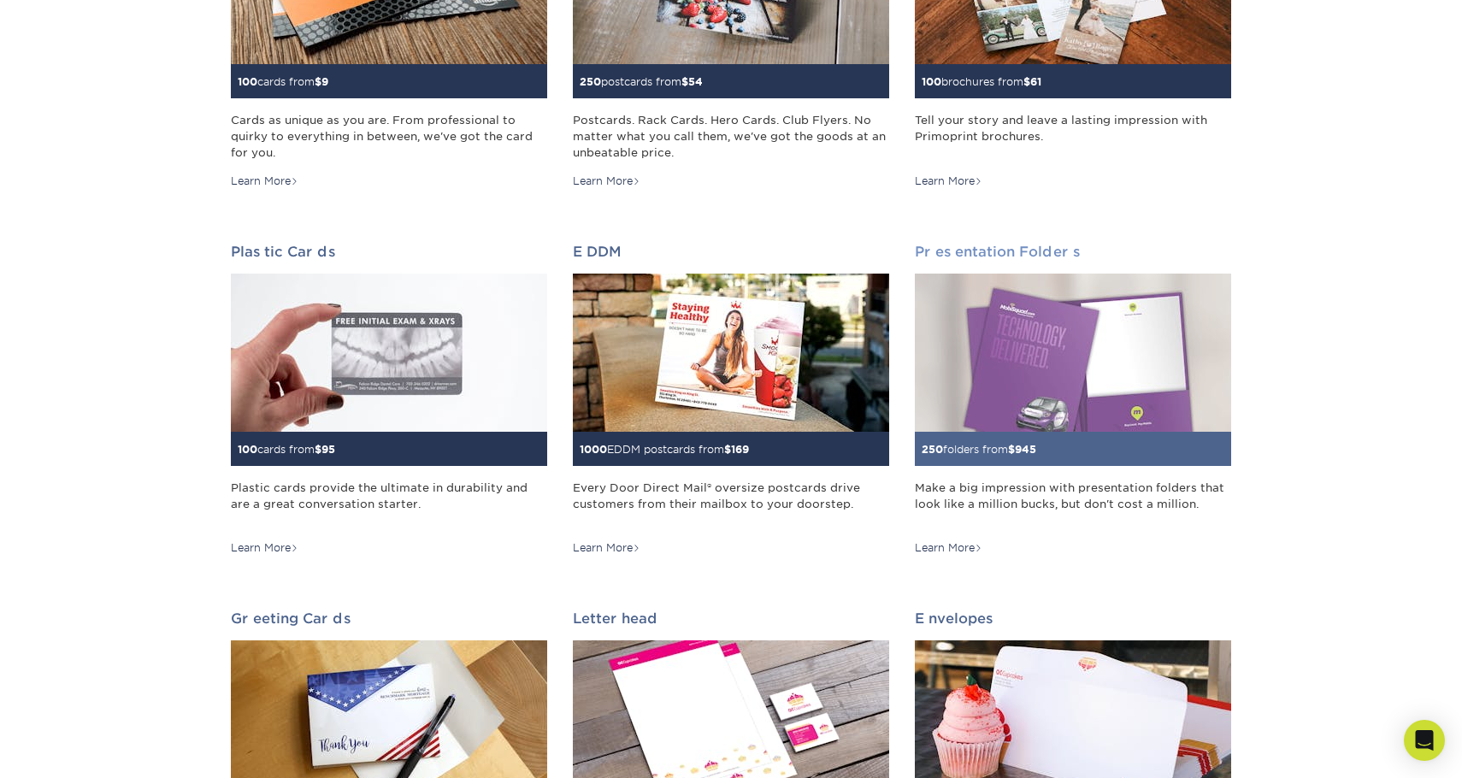
click at [1047, 381] on img at bounding box center [1073, 353] width 316 height 158
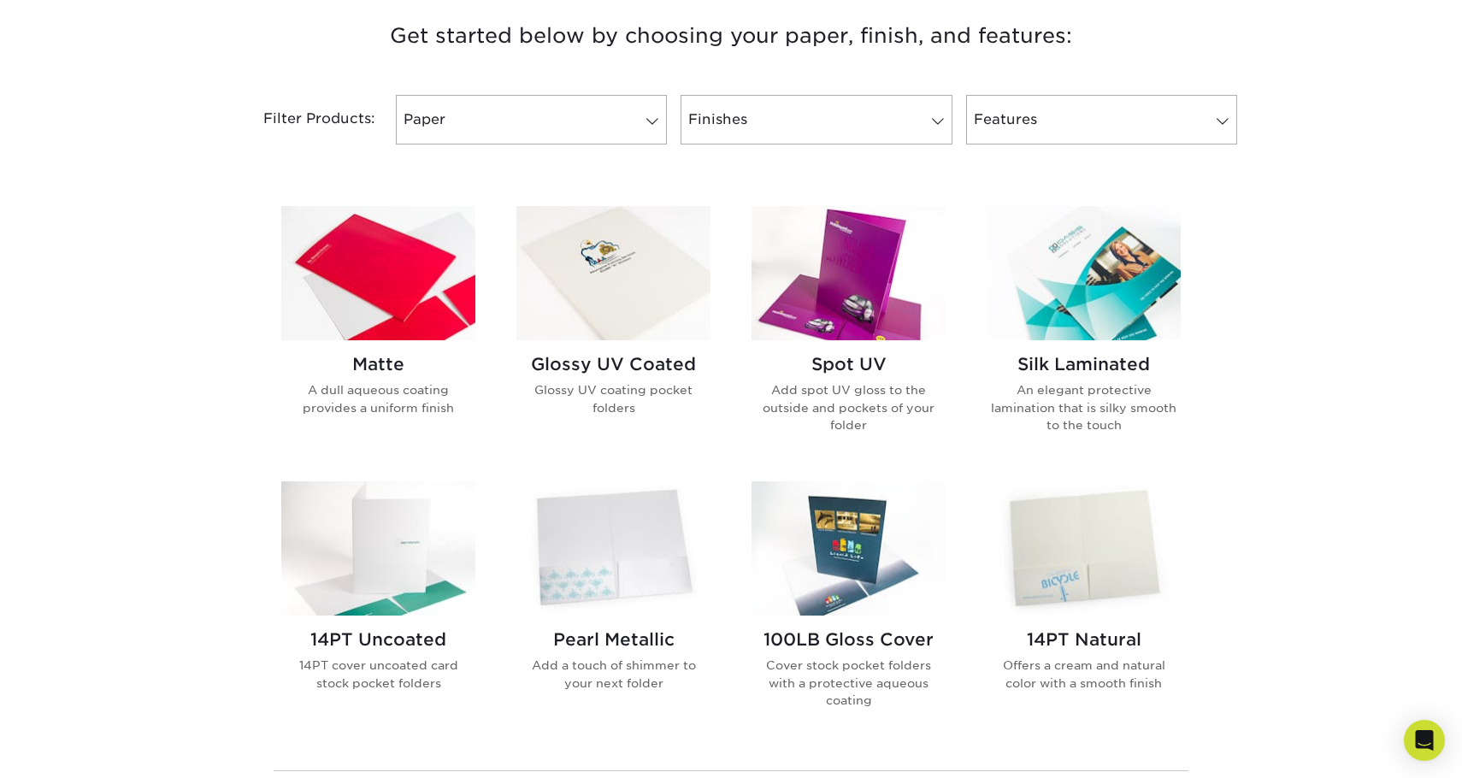
scroll to position [684, 0]
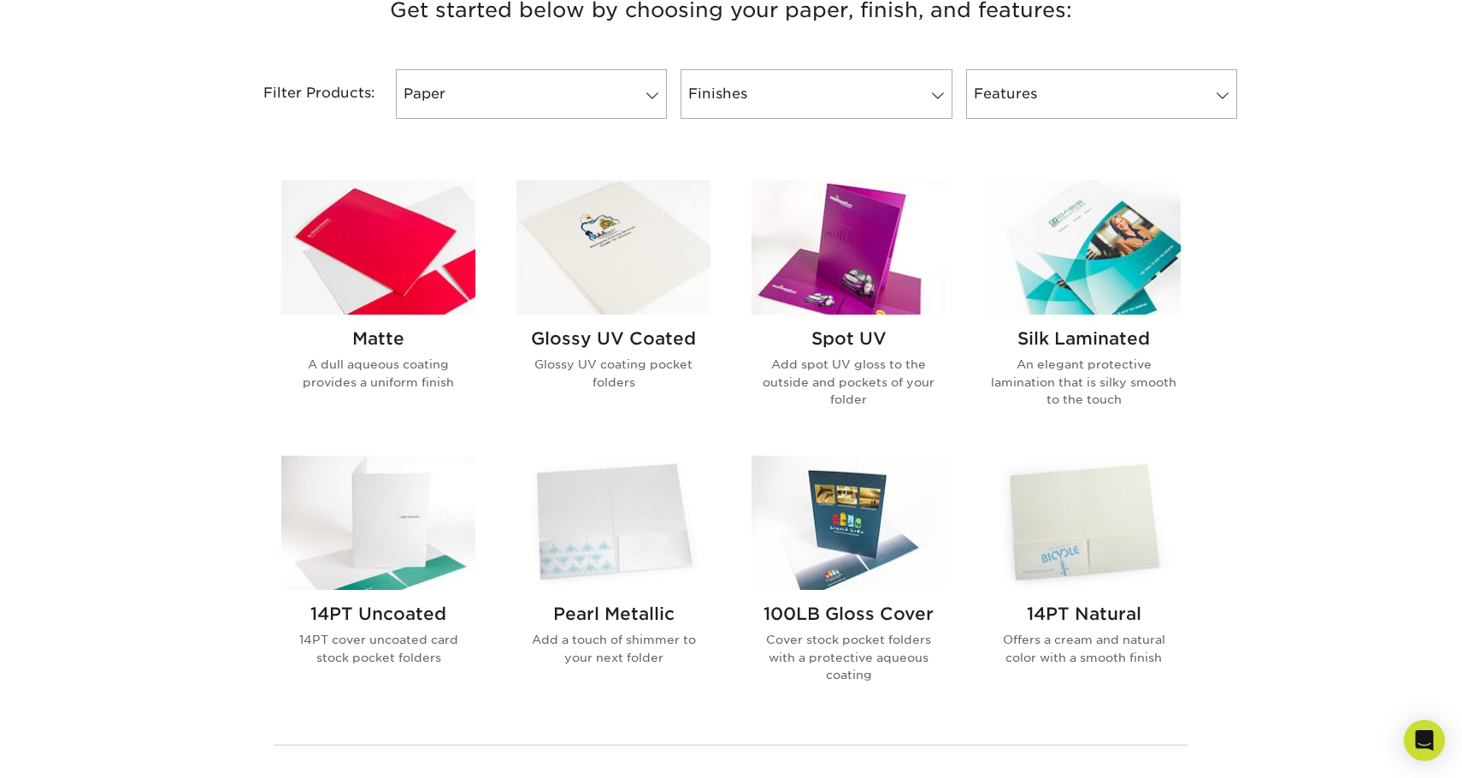
click at [381, 251] on img at bounding box center [378, 247] width 194 height 134
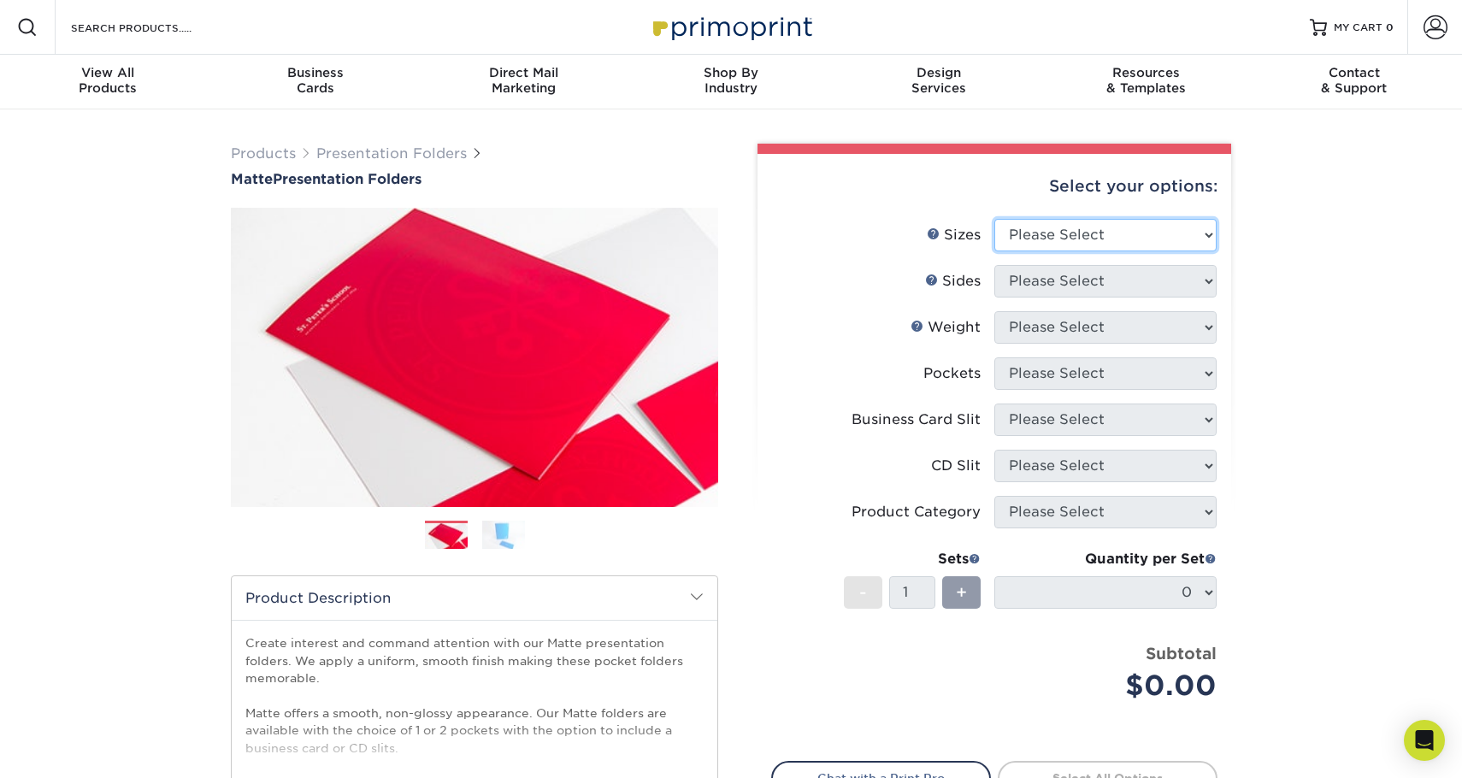
click at [1209, 233] on select "Please Select 6" x 9" 9" x 12"" at bounding box center [1105, 235] width 222 height 32
select select "6.00x9.00"
click at [994, 219] on select "Please Select 6" x 9" 9" x 12"" at bounding box center [1105, 235] width 222 height 32
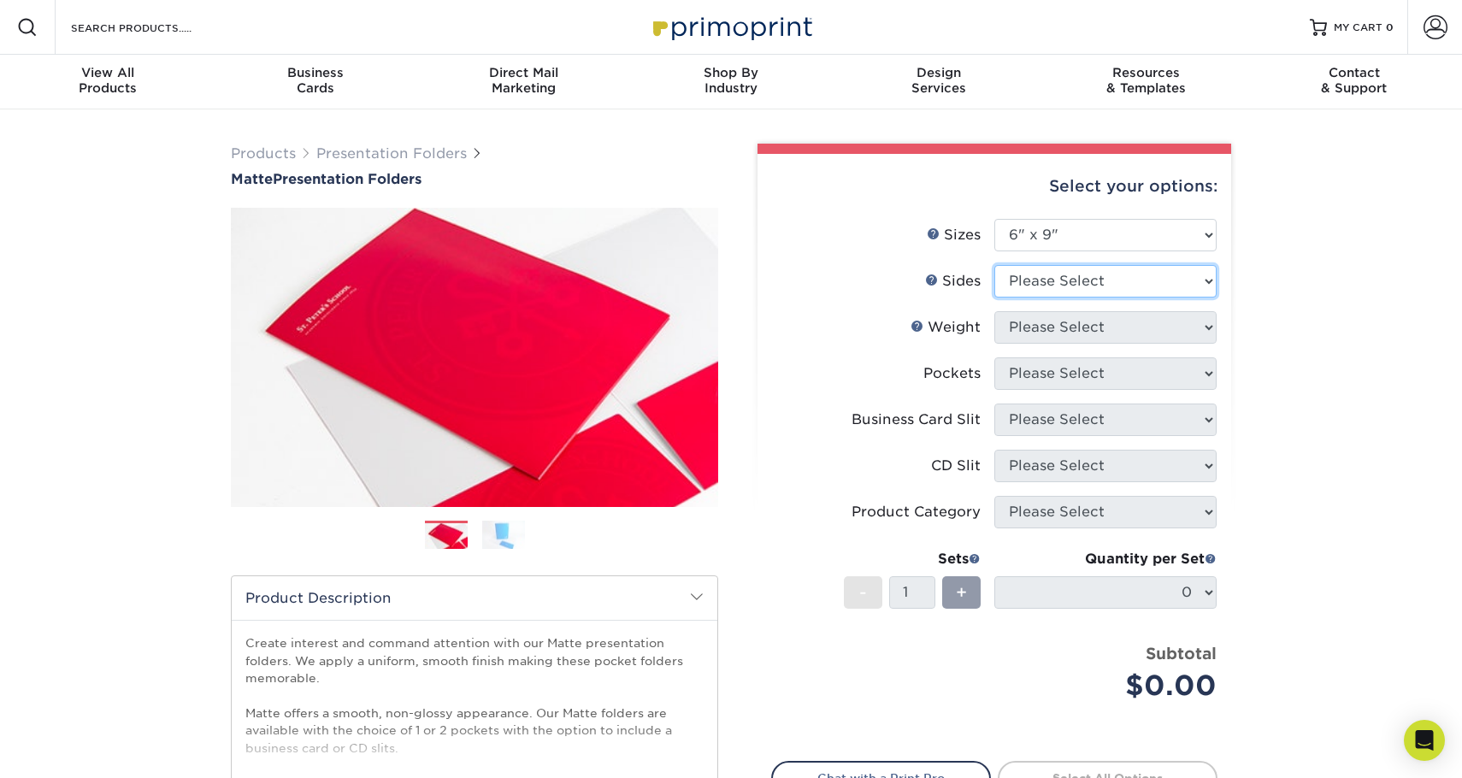
click at [1180, 278] on select "Please Select Print Both Sides Print Front Only" at bounding box center [1105, 281] width 222 height 32
select select "32d3c223-f82c-492b-b915-ba065a00862f"
click at [994, 265] on select "Please Select Print Both Sides Print Front Only" at bounding box center [1105, 281] width 222 height 32
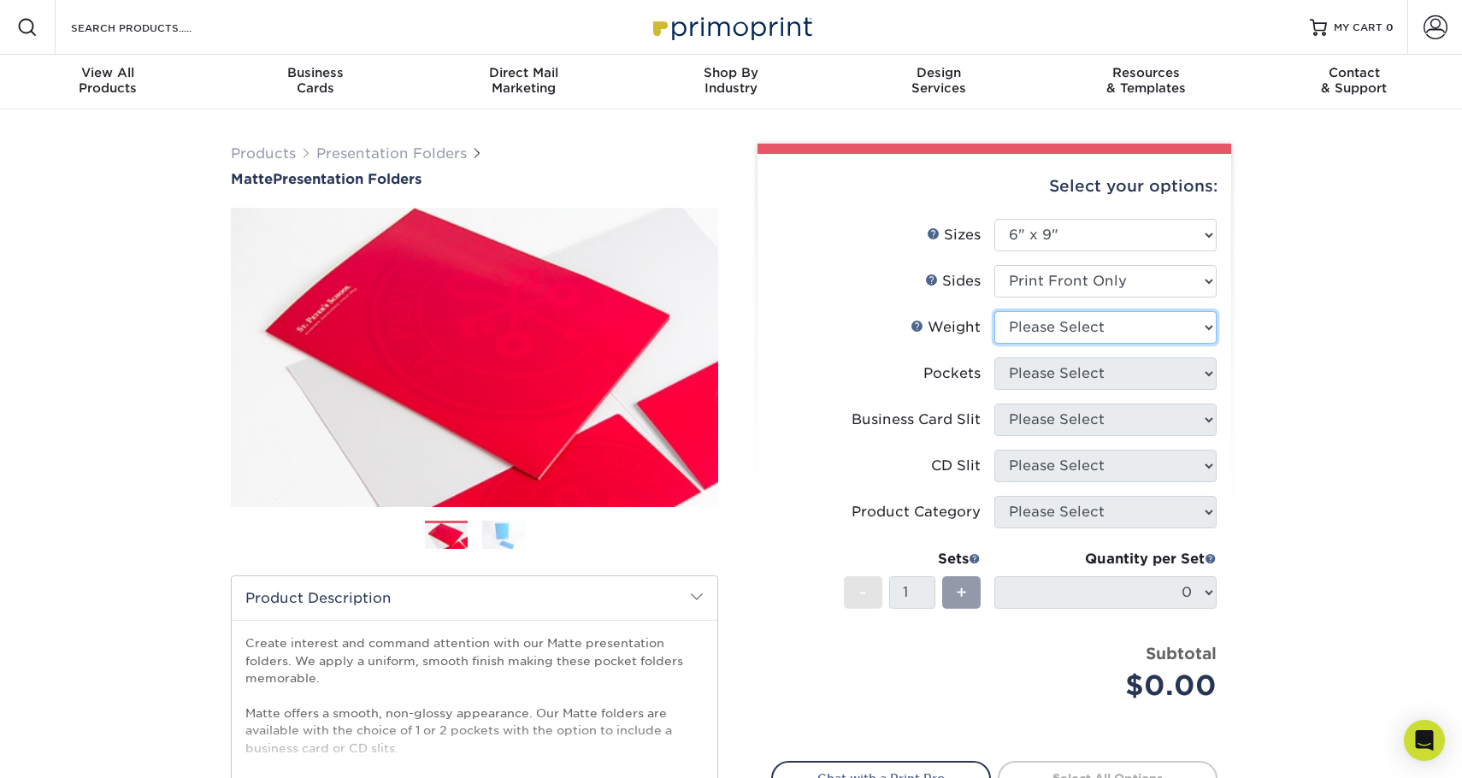
click at [1153, 322] on select "Please Select 14PT 16PT" at bounding box center [1105, 327] width 222 height 32
select select "16PT"
click at [994, 311] on select "Please Select 14PT 16PT" at bounding box center [1105, 327] width 222 height 32
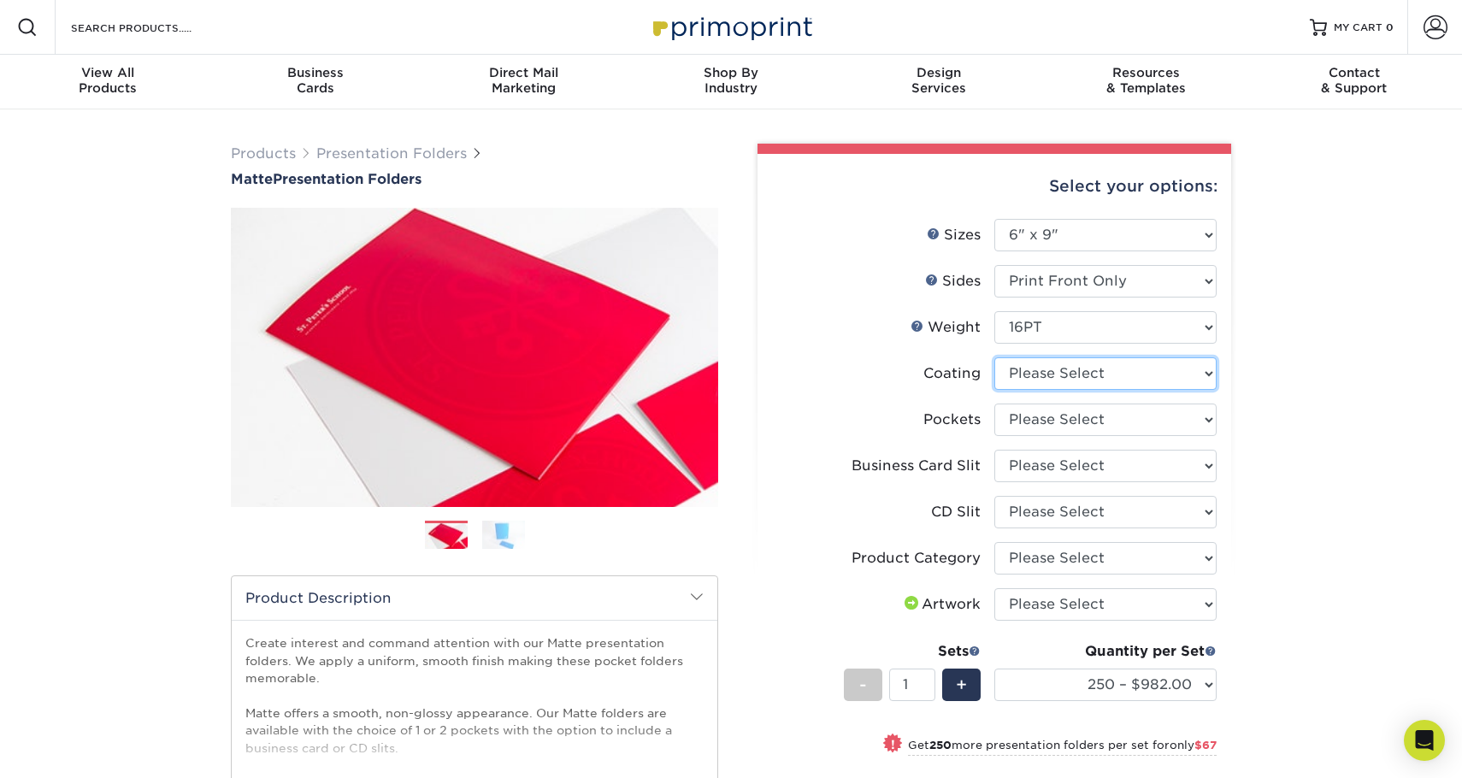
click at [1147, 369] on select at bounding box center [1105, 373] width 222 height 32
select select "121bb7b5-3b4d-429f-bd8d-bbf80e953313"
click at [994, 357] on select at bounding box center [1105, 373] width 222 height 32
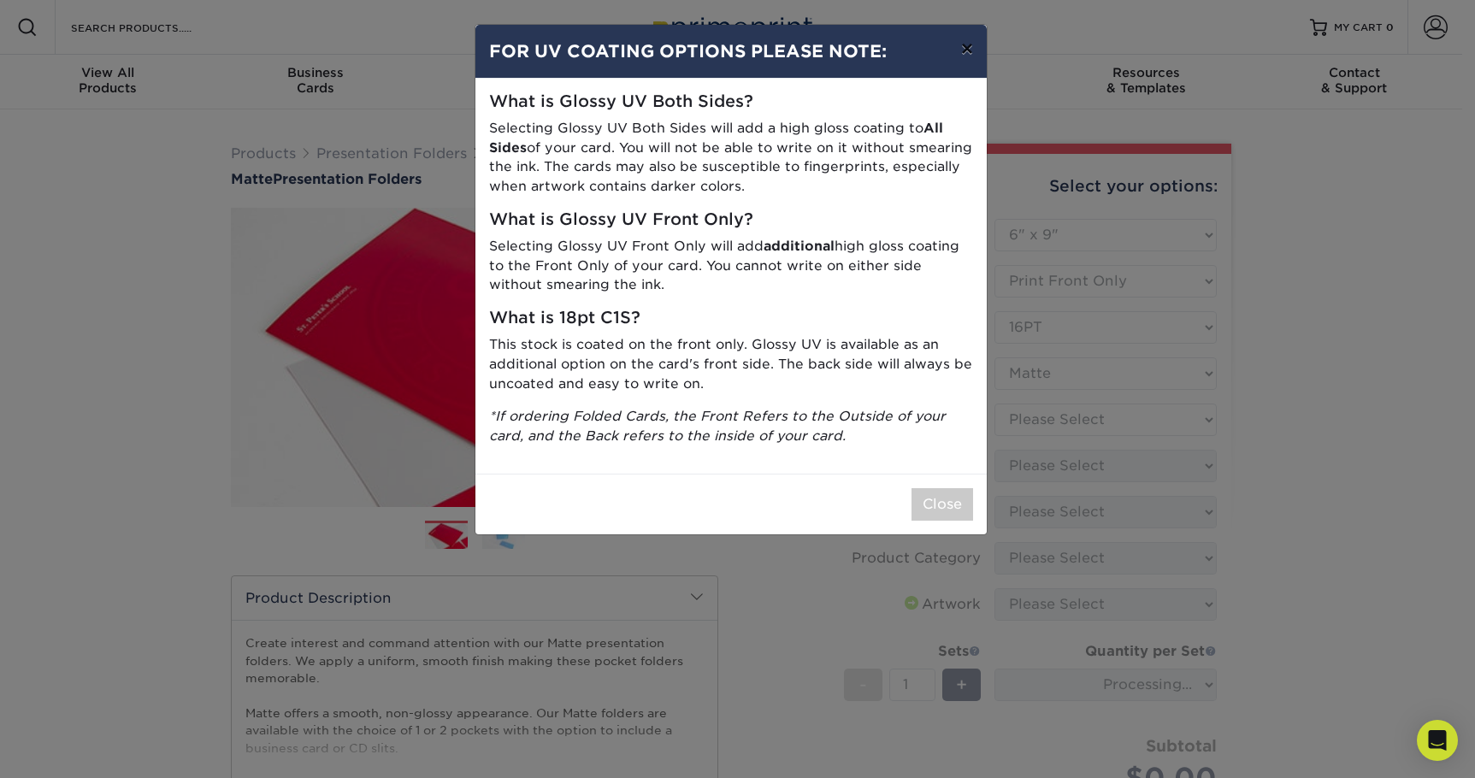
click at [973, 49] on button "×" at bounding box center [966, 49] width 39 height 48
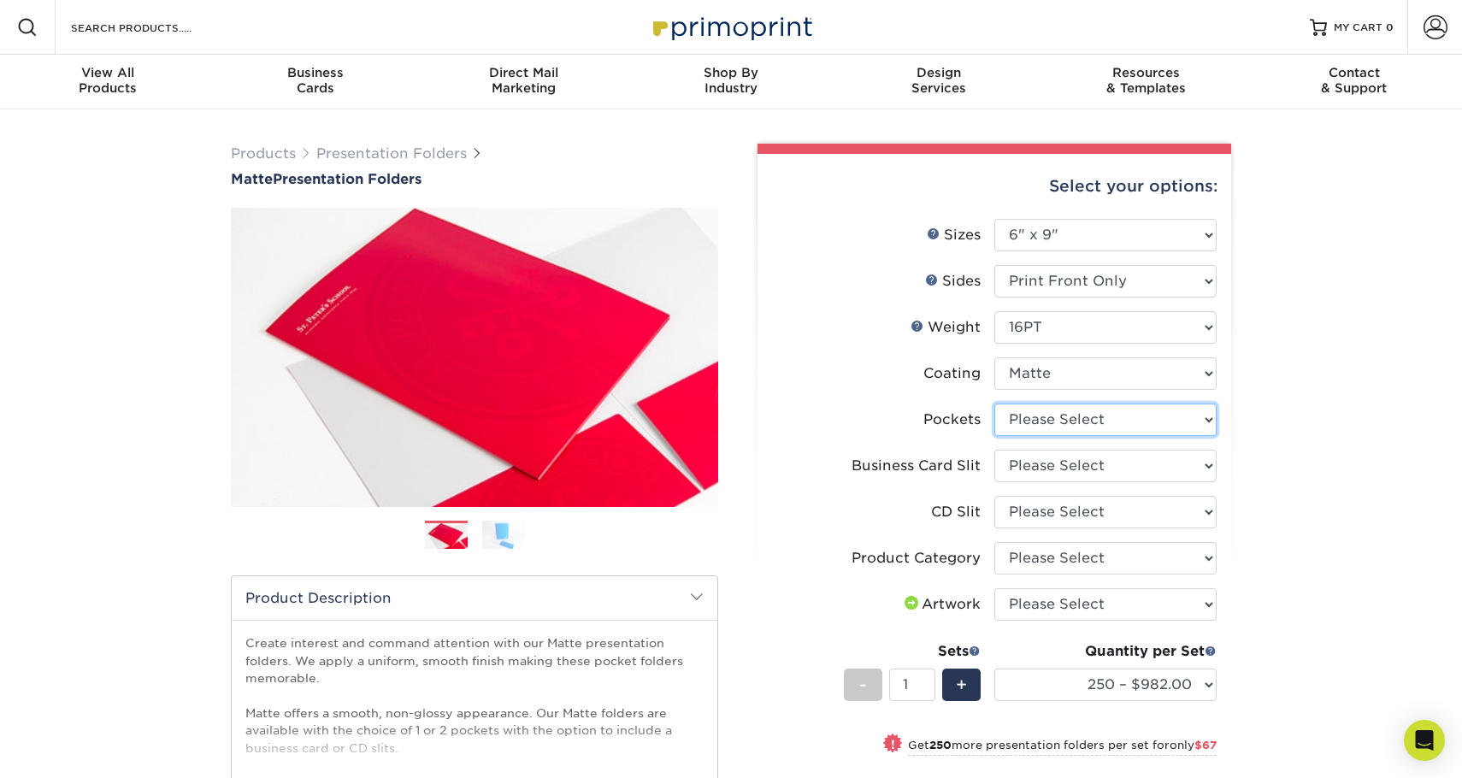
click at [1167, 424] on select "Please Select 1 Pocket on the Left (Front) Side 1 Pocket on the Right (Back) Si…" at bounding box center [1105, 420] width 222 height 32
select select "3dde5b5d-7529-4231-aa75-68ce797fec72"
click at [994, 404] on select "Please Select 1 Pocket on the Left (Front) Side 1 Pocket on the Right (Back) Si…" at bounding box center [1105, 420] width 222 height 32
click at [1157, 461] on select "Please Select No Business Card Slits On Both Pockets - Horizontal On Both Pocke…" at bounding box center [1105, 466] width 222 height 32
select select "8e249328-dfb3-4e9a-9503-f178185f32c5"
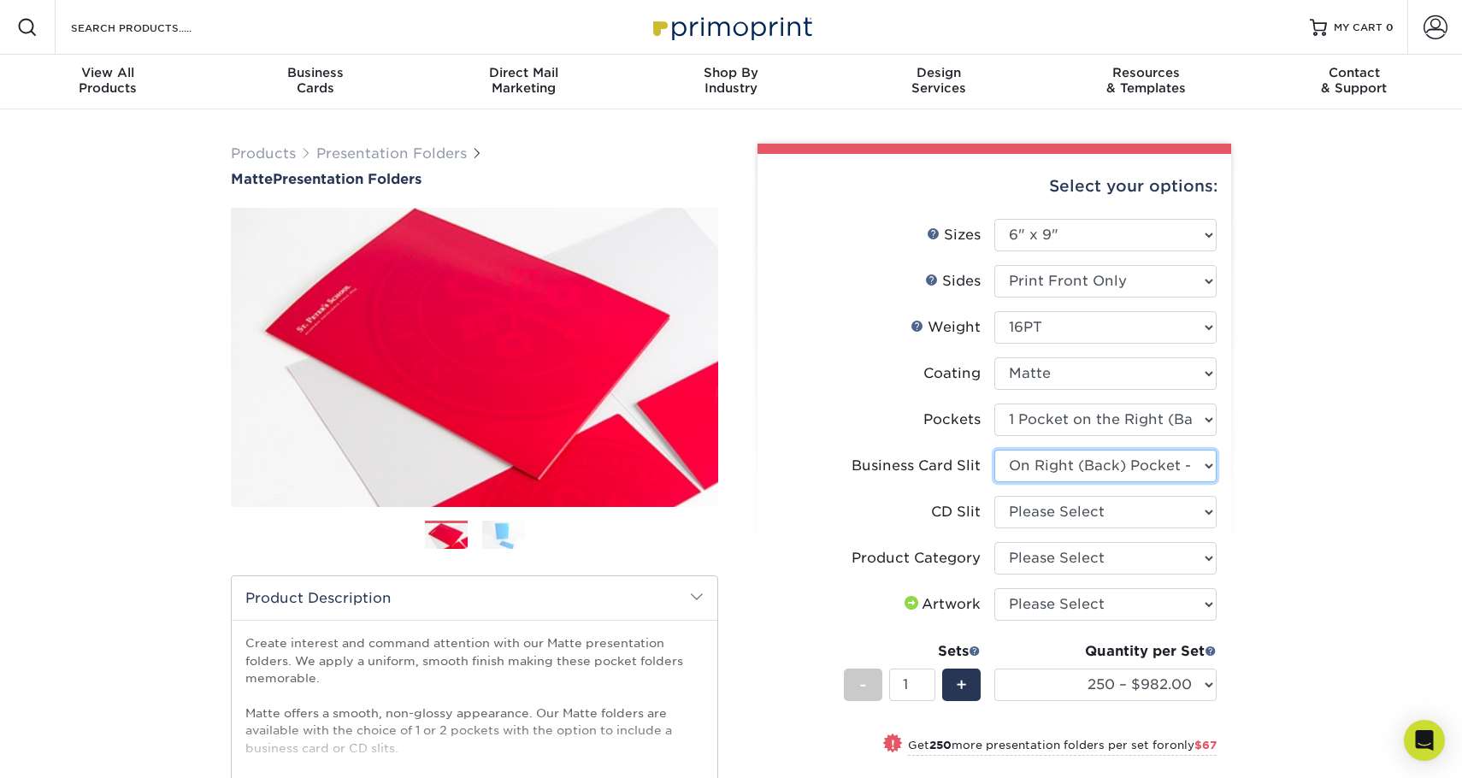
click at [994, 450] on select "Please Select No Business Card Slits On Both Pockets - Horizontal On Both Pocke…" at bounding box center [1105, 466] width 222 height 32
click at [1148, 509] on select "Please Select No CD Slit On the Left (Front) Pocket On the Right (Back) Pocket" at bounding box center [1105, 512] width 222 height 32
select select "a092264a-7428-4d8e-b024-417dbebc6e25"
click at [994, 496] on select "Please Select No CD Slit On the Left (Front) Pocket On the Right (Back) Pocket" at bounding box center [1105, 512] width 222 height 32
click at [1147, 555] on select "Please Select Presentation Folders" at bounding box center [1105, 558] width 222 height 32
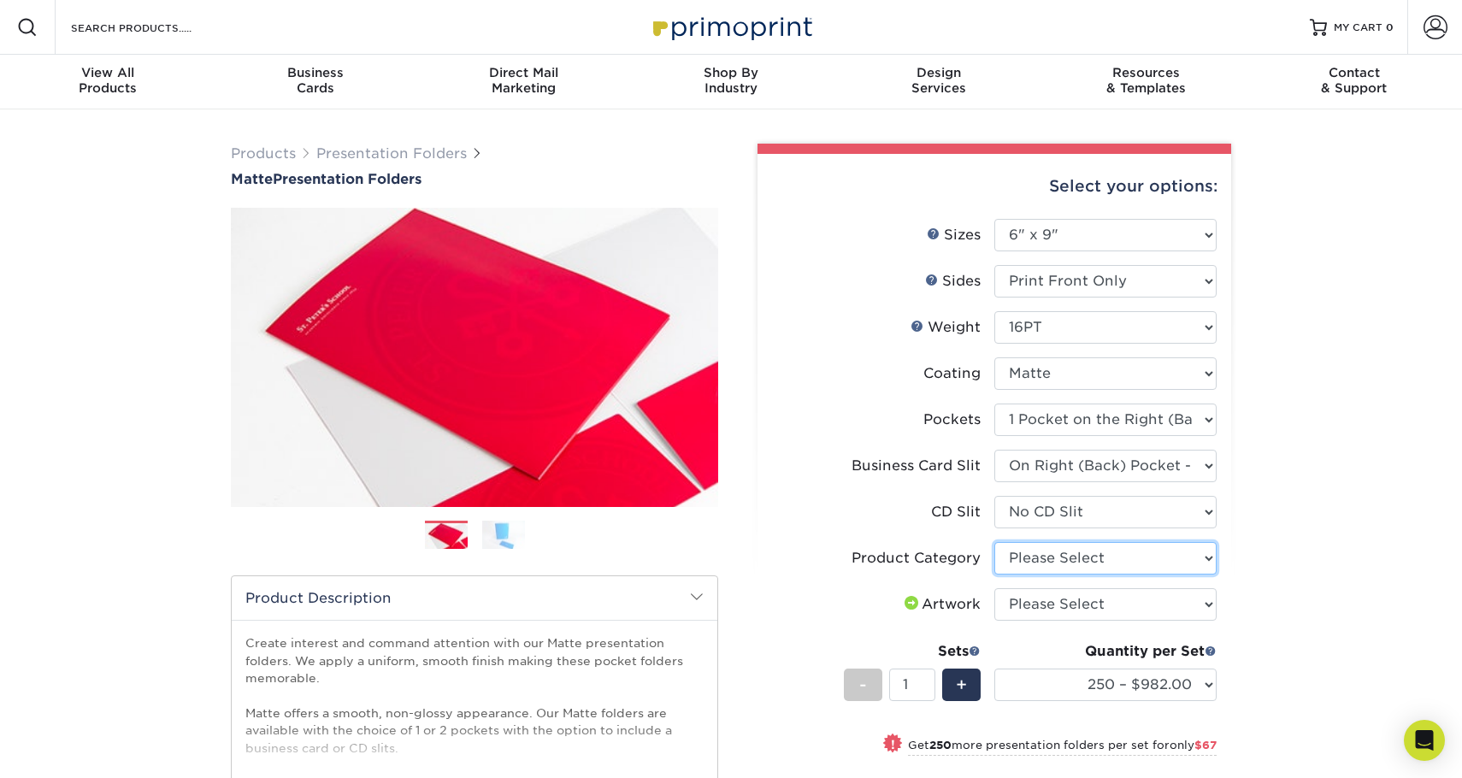
select select "57f7a581-ec4a-49d7-930d-eb044a1d12ac"
click at [994, 542] on select "Please Select Presentation Folders" at bounding box center [1105, 558] width 222 height 32
click at [1139, 600] on select "Please Select I will upload files I need a design - $75" at bounding box center [1105, 604] width 222 height 32
click at [1136, 597] on select "Please Select I will upload files I need a design - $75" at bounding box center [1105, 604] width 222 height 32
click at [1202, 683] on select "250 – $982.00 500 – $1049.00 1000 – $1227.00 2500 – $2292.00 5000 – $3495.00 10…" at bounding box center [1105, 685] width 222 height 32
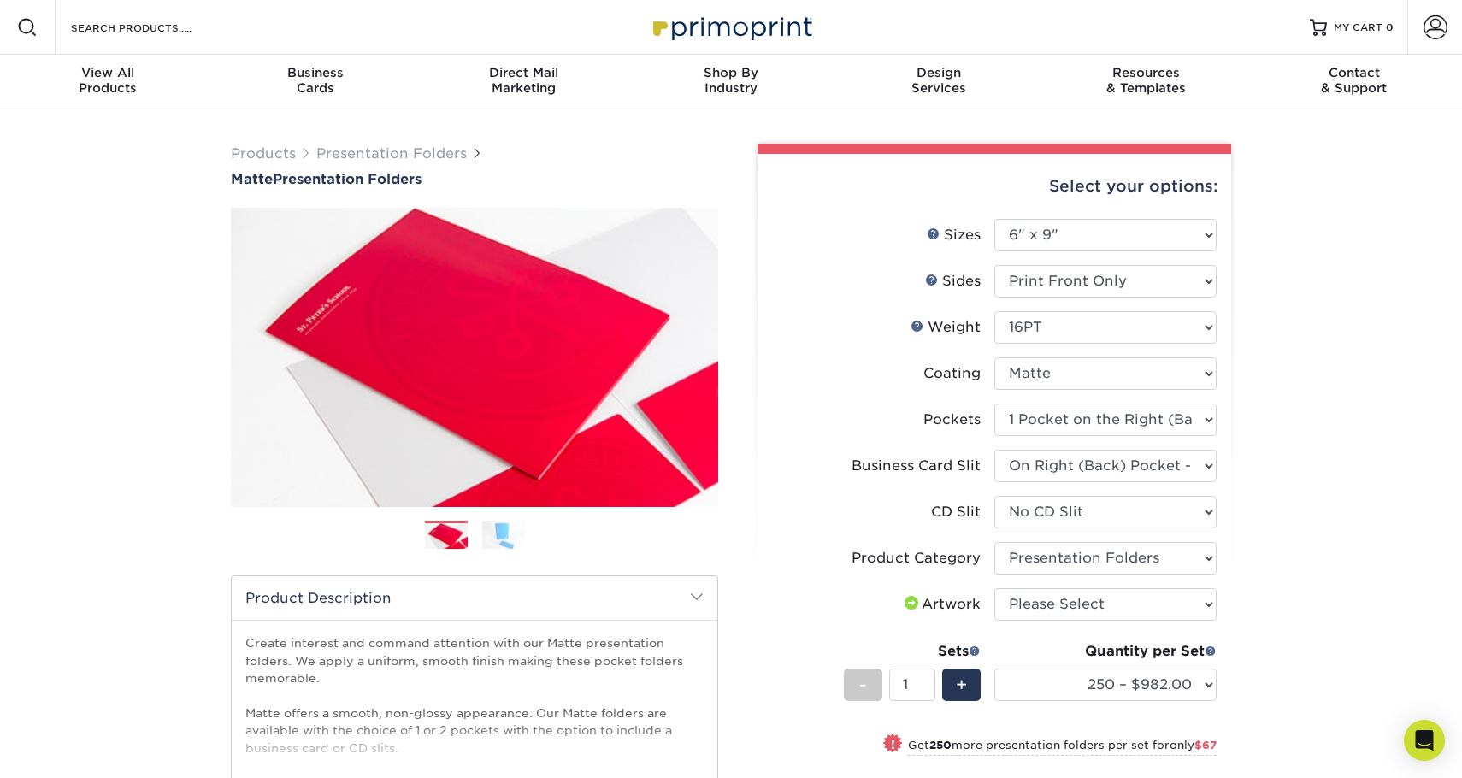
click at [1313, 541] on div "Products Presentation Folders Matte Presentation Folders Previous Next" at bounding box center [731, 601] width 1462 height 984
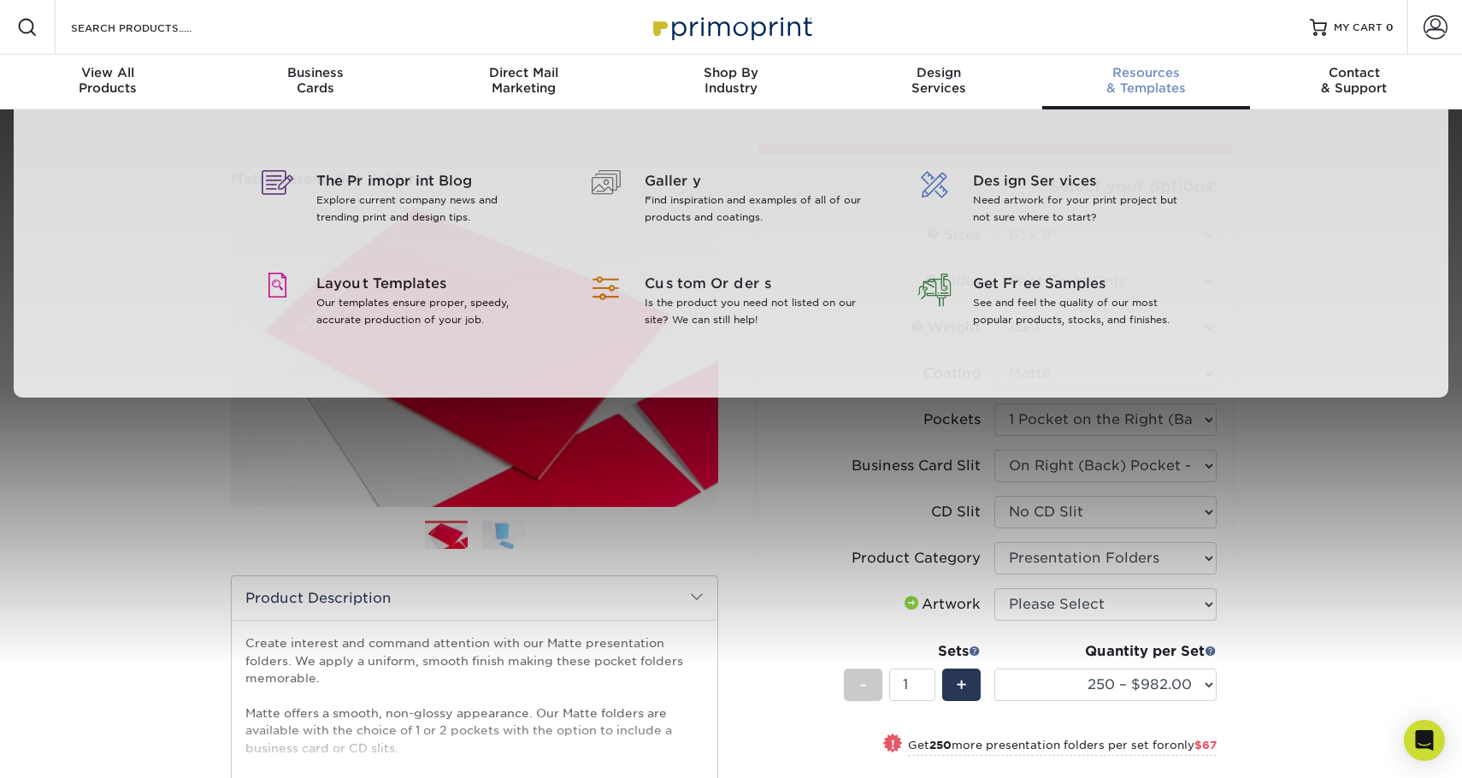
click at [1142, 74] on span "Resources" at bounding box center [1146, 72] width 208 height 15
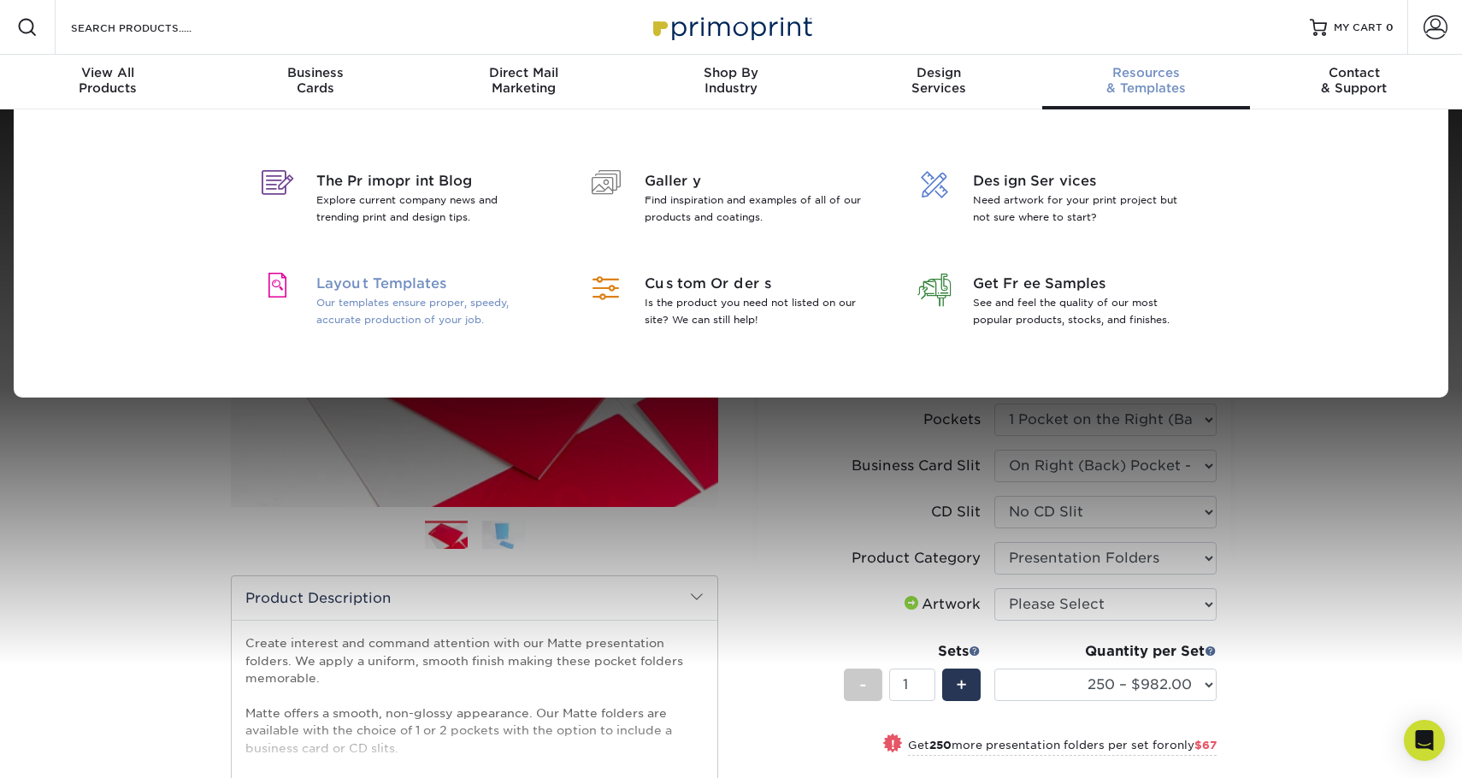
click at [386, 294] on p "Our templates ensure proper, speedy, accurate production of your job." at bounding box center [426, 311] width 221 height 34
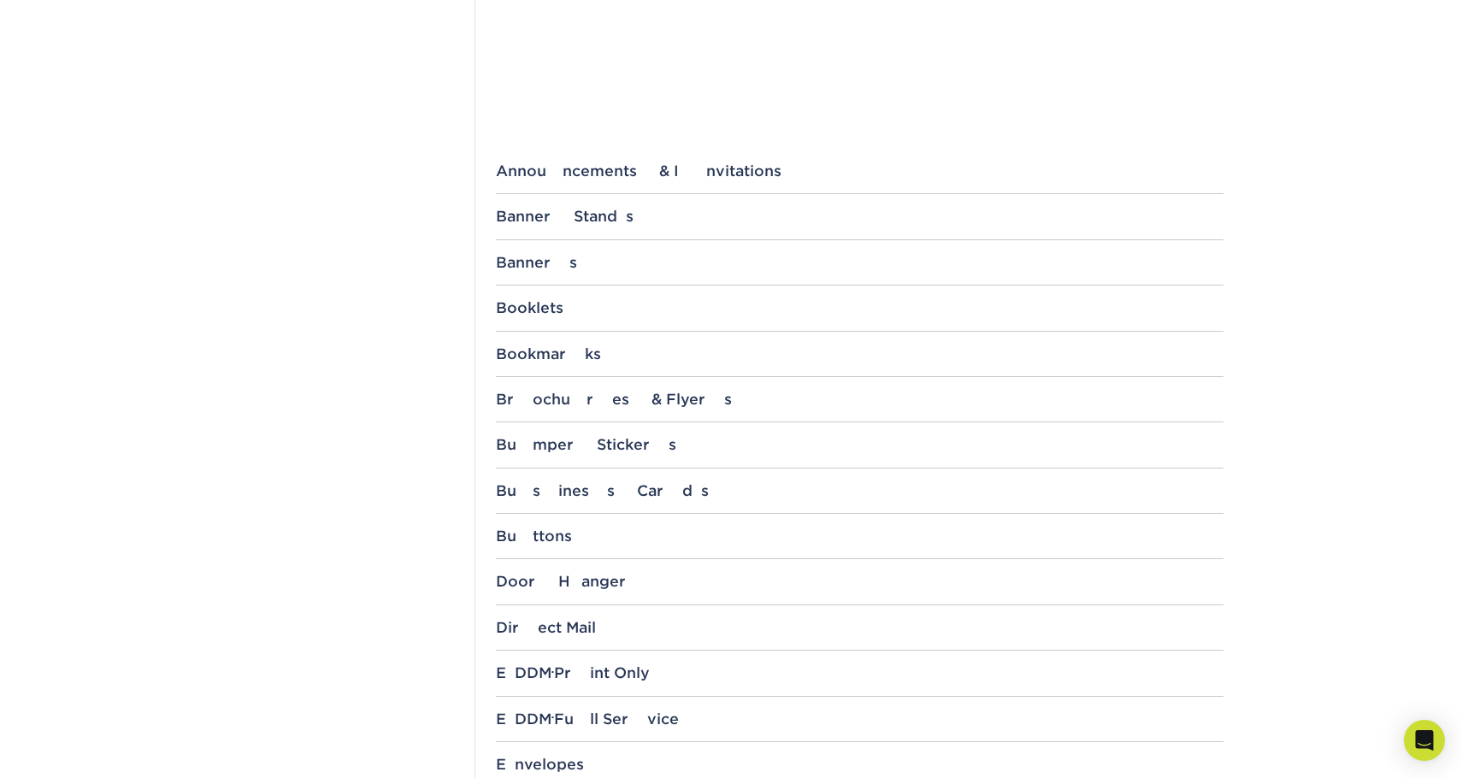
scroll to position [770, 0]
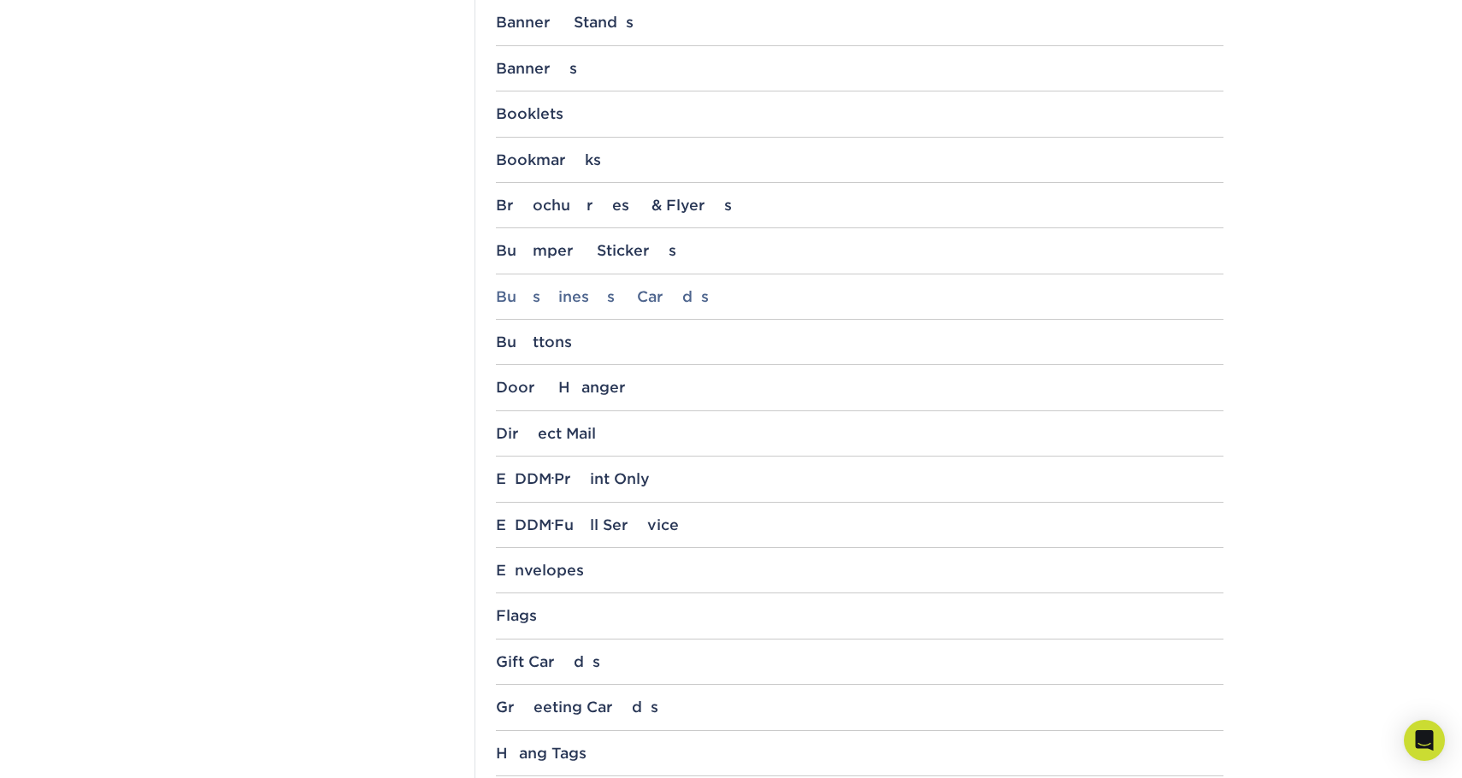
click at [590, 293] on div "Business Cards" at bounding box center [860, 296] width 728 height 17
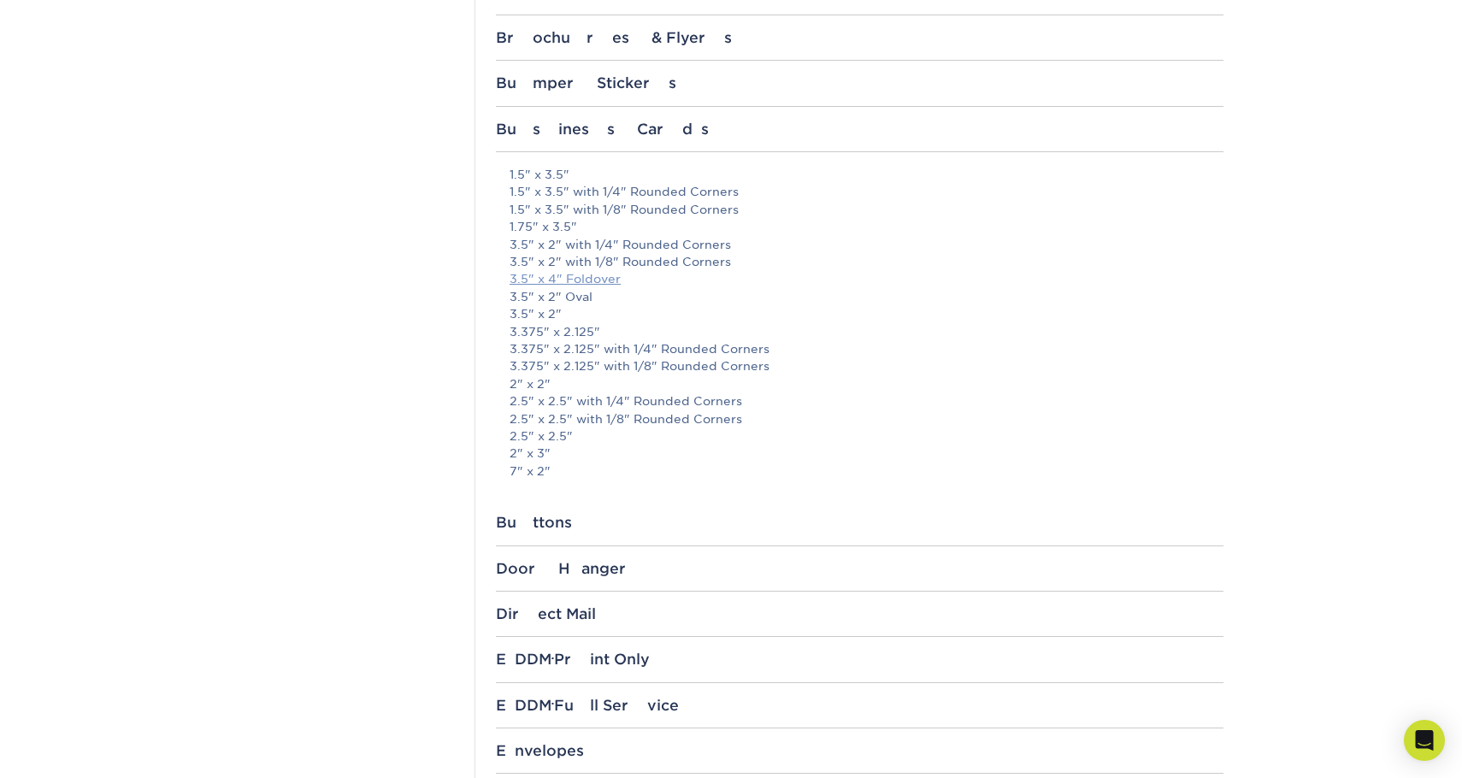
scroll to position [941, 0]
click at [551, 430] on link "2.5" x 2.5"" at bounding box center [541, 433] width 63 height 14
